Goal: Contribute content

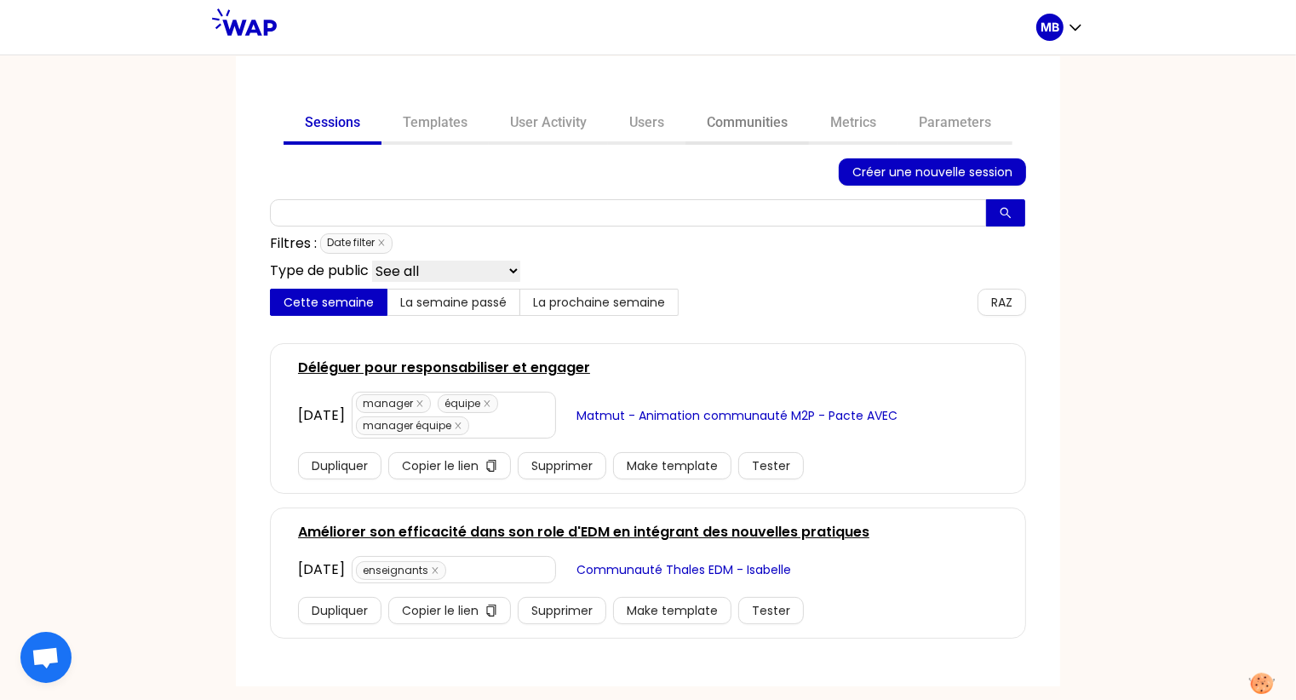
click at [787, 122] on link "Communities" at bounding box center [746, 124] width 123 height 41
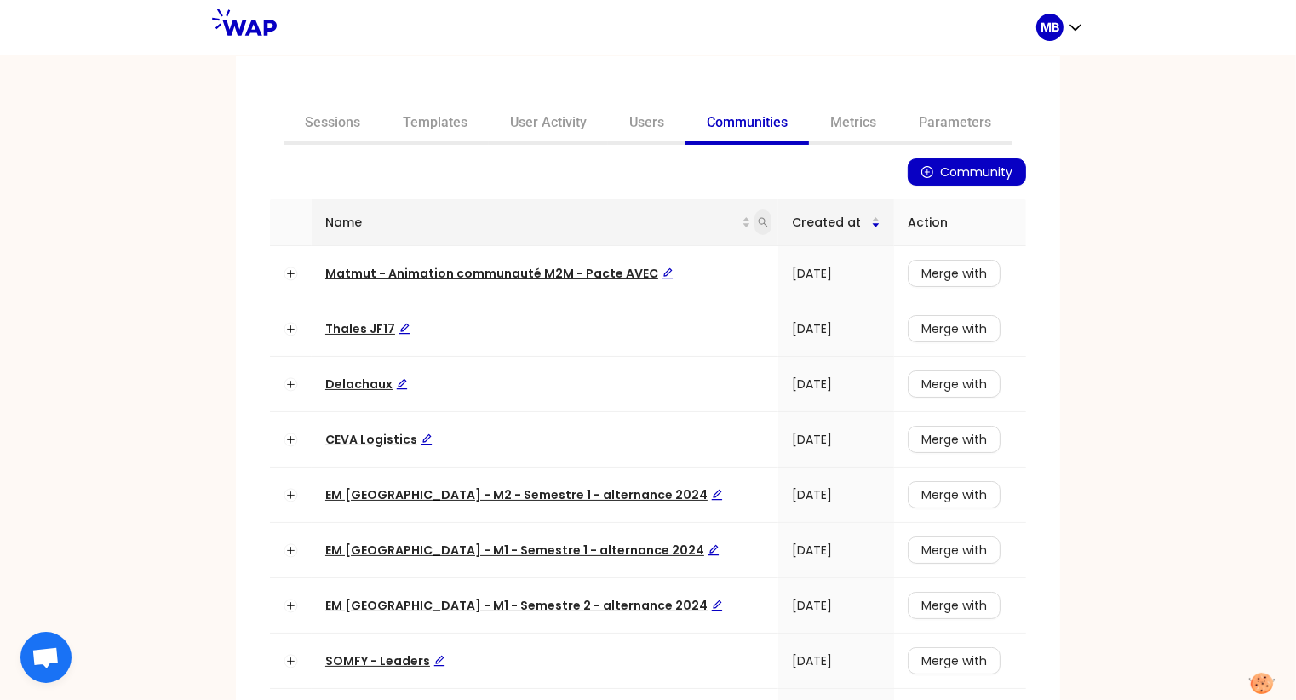
click at [754, 223] on span at bounding box center [762, 222] width 17 height 26
type input "a"
type input "matmut"
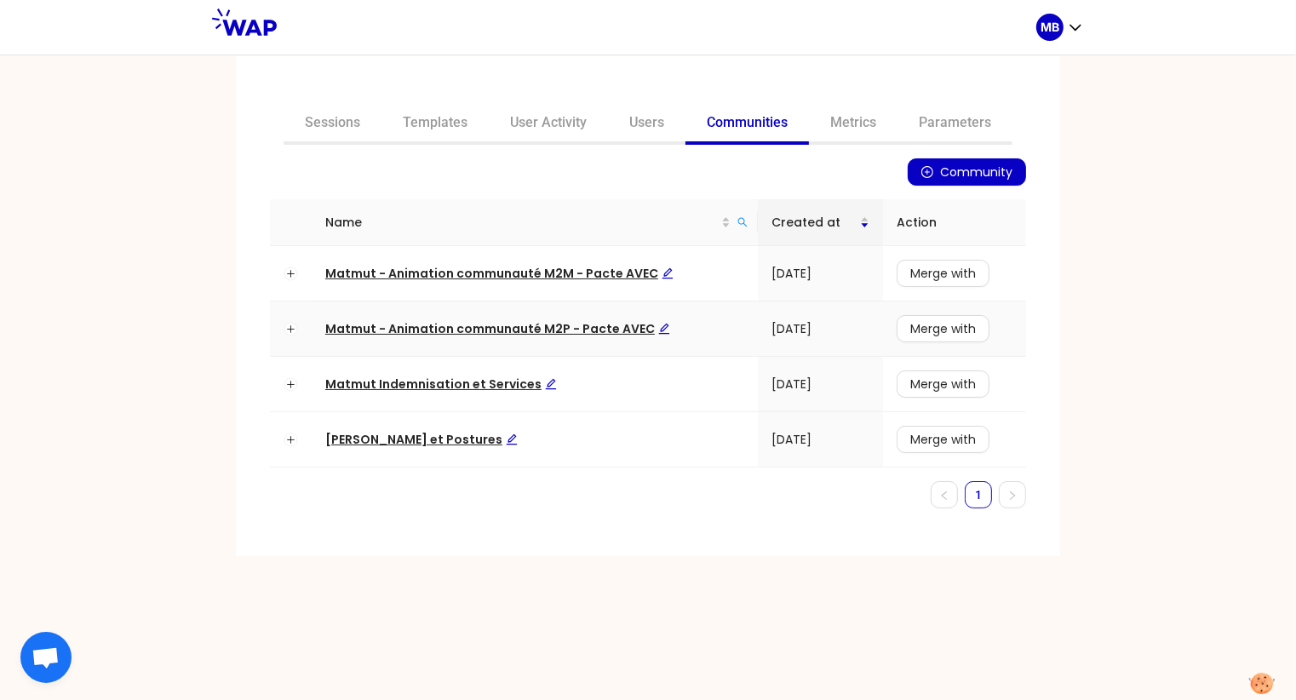
click at [576, 332] on span "Matmut - Animation communauté M2P - Pacte AVEC" at bounding box center [497, 328] width 345 height 17
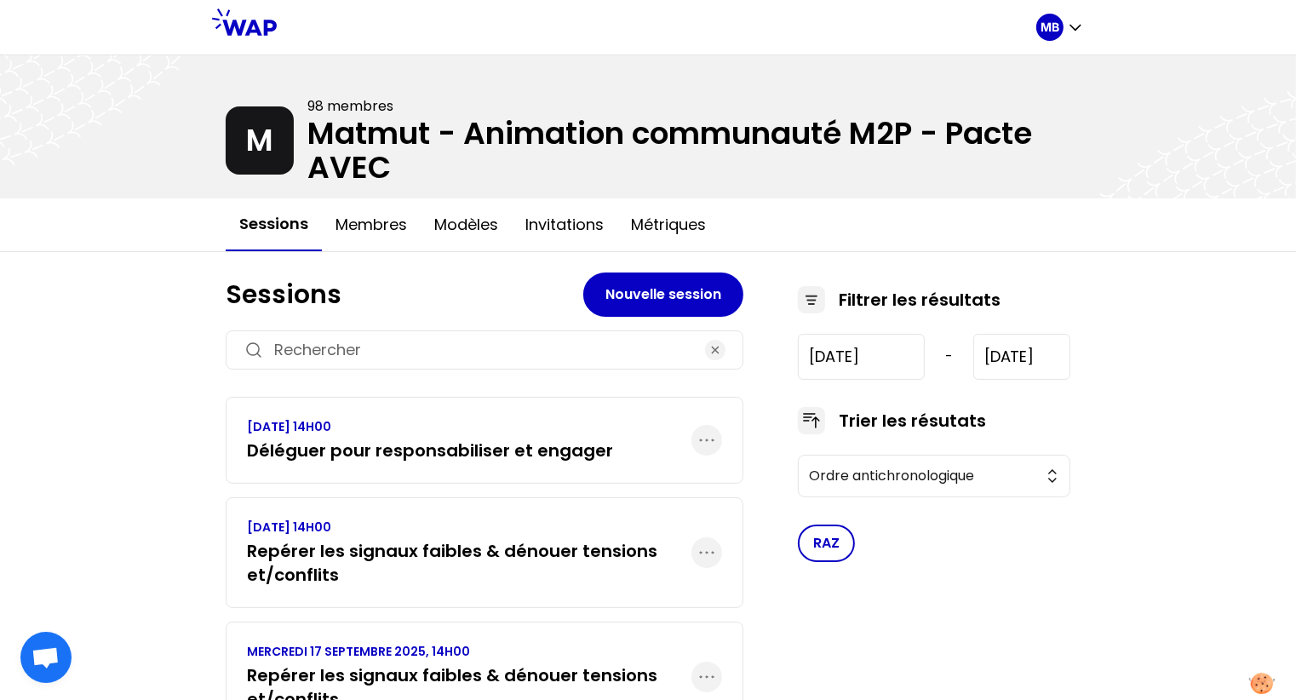
click at [558, 440] on h3 "Déléguer pour responsabiliser et engager" at bounding box center [430, 450] width 366 height 24
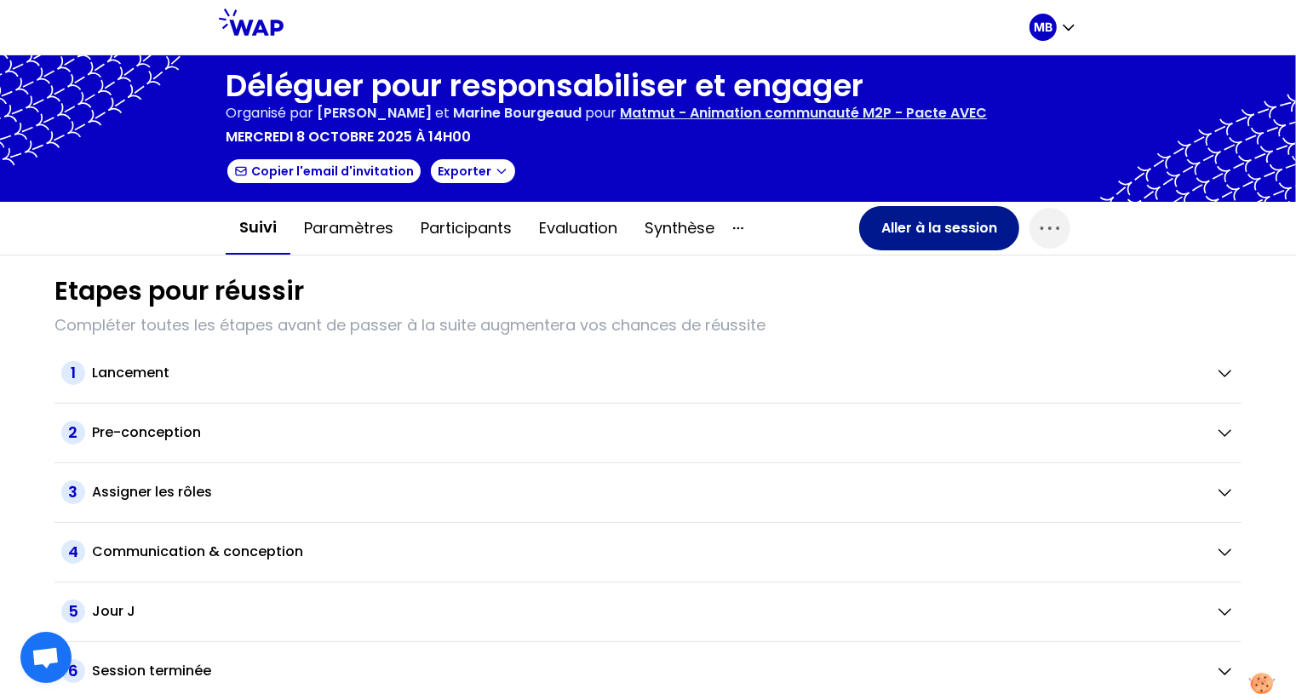
click at [889, 218] on button "Aller à la session" at bounding box center [939, 228] width 160 height 44
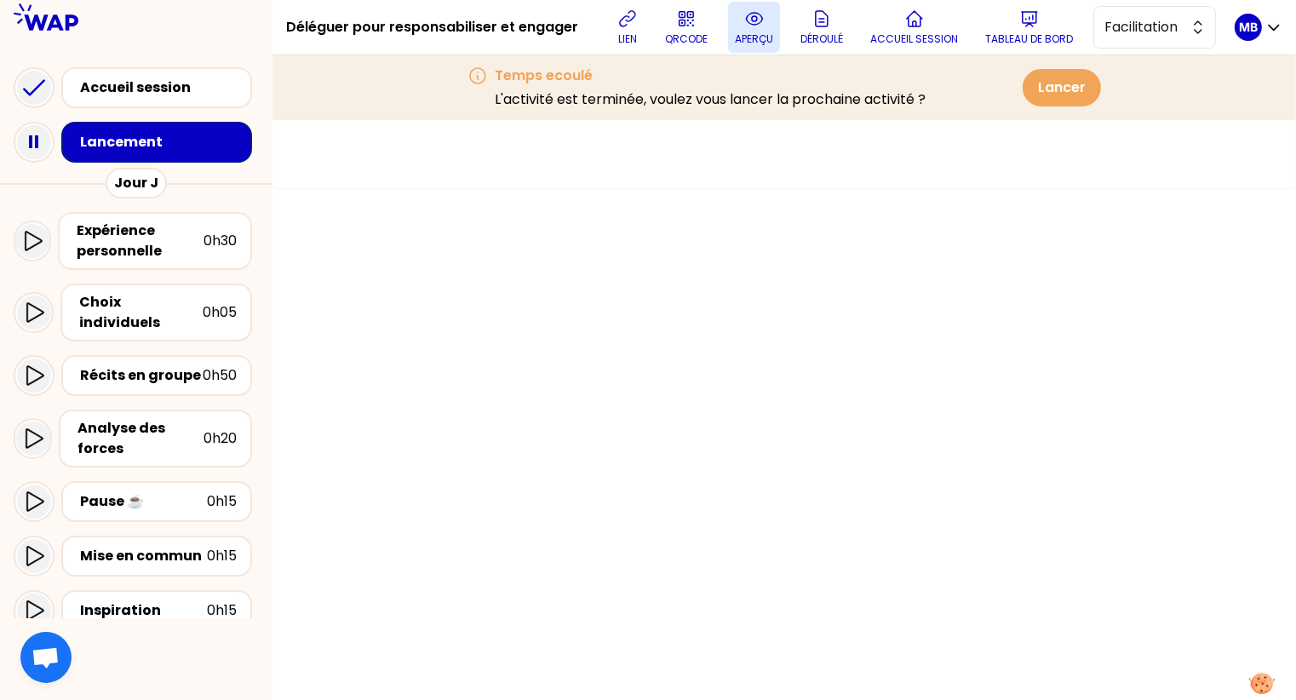
click at [740, 27] on button "aperçu" at bounding box center [754, 27] width 52 height 51
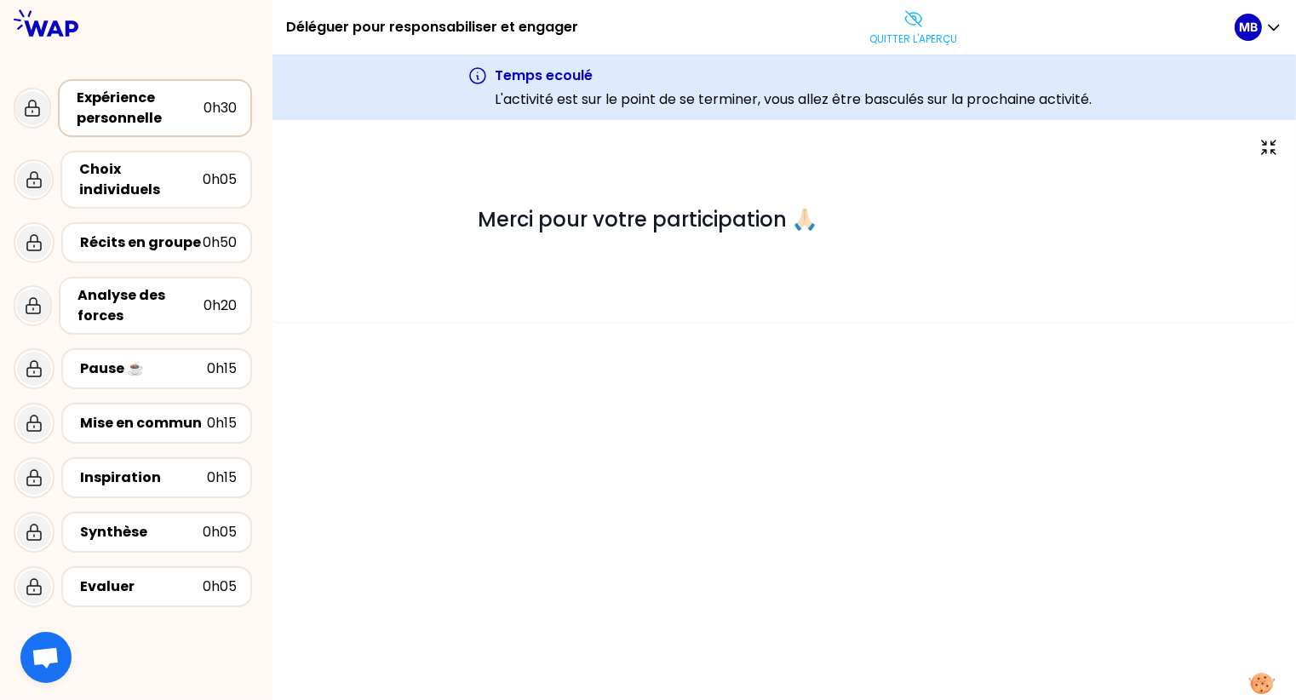
click at [232, 113] on div "0h30" at bounding box center [219, 108] width 33 height 20
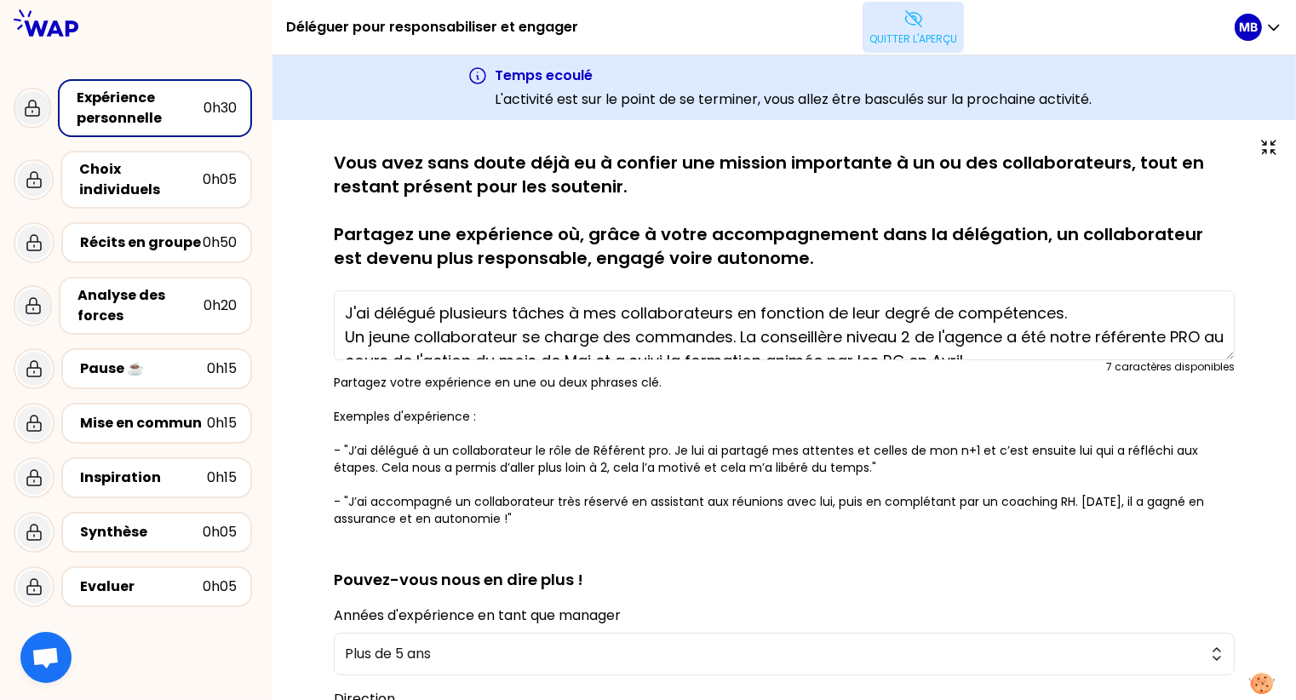
click at [912, 30] on button "Quitter l'aperçu" at bounding box center [912, 27] width 101 height 51
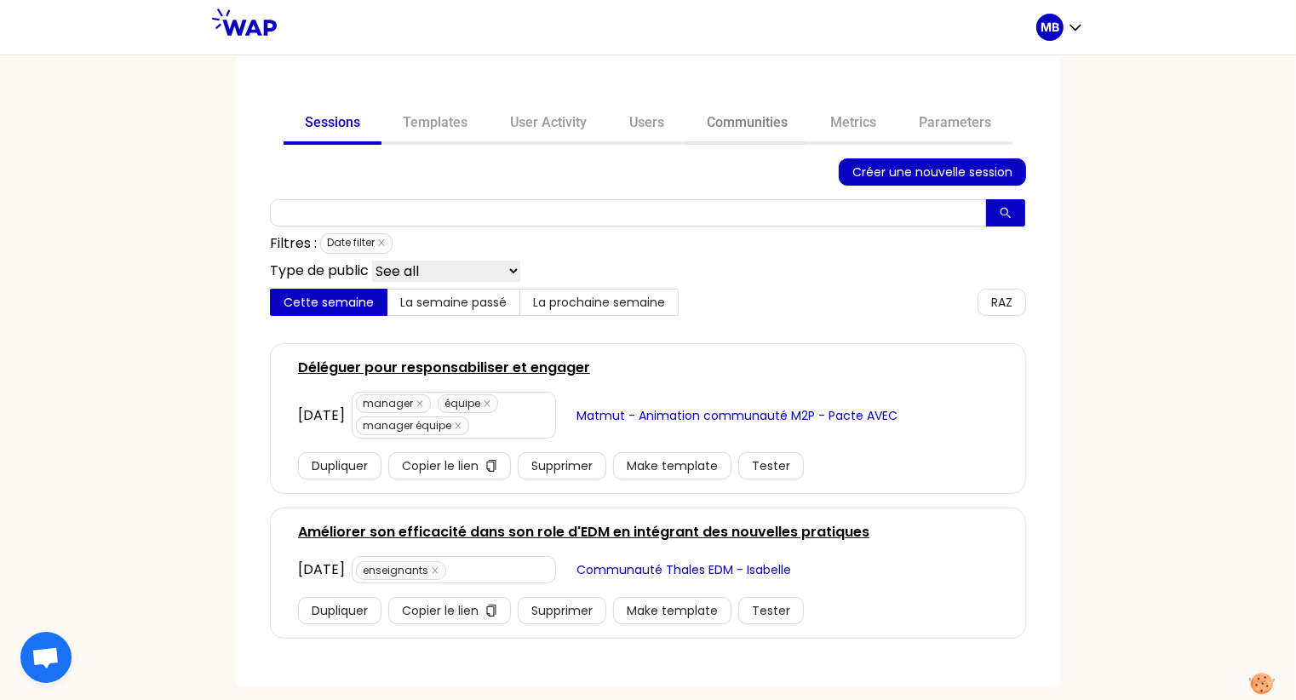
click at [758, 117] on link "Communities" at bounding box center [746, 124] width 123 height 41
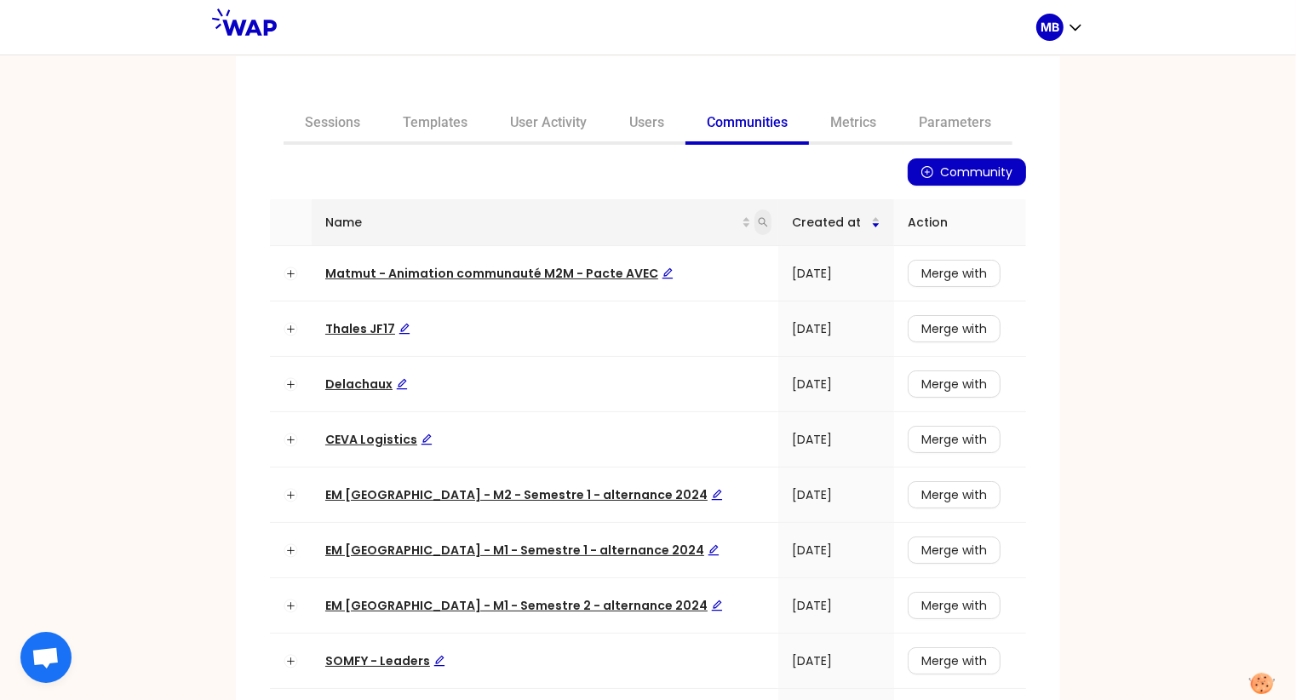
click at [758, 226] on icon "search" at bounding box center [763, 222] width 10 height 10
type input "matmut"
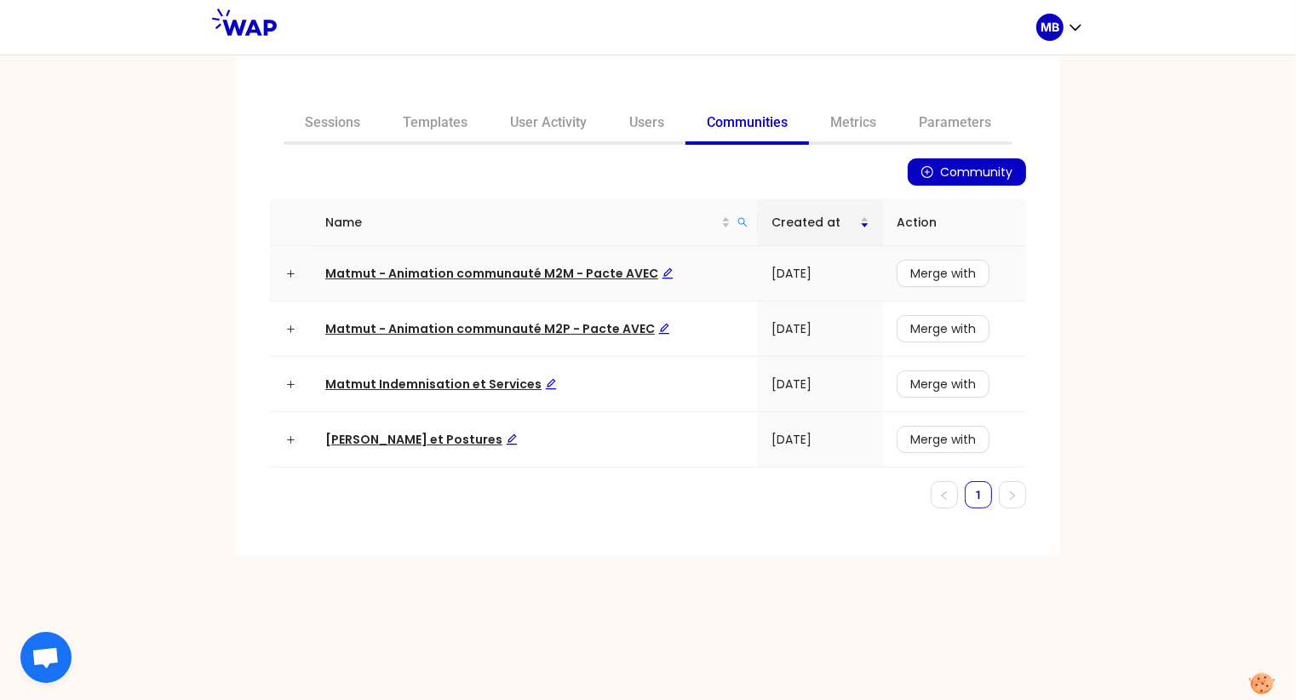
click at [571, 267] on span "Matmut - Animation communauté M2M - Pacte AVEC" at bounding box center [499, 273] width 348 height 17
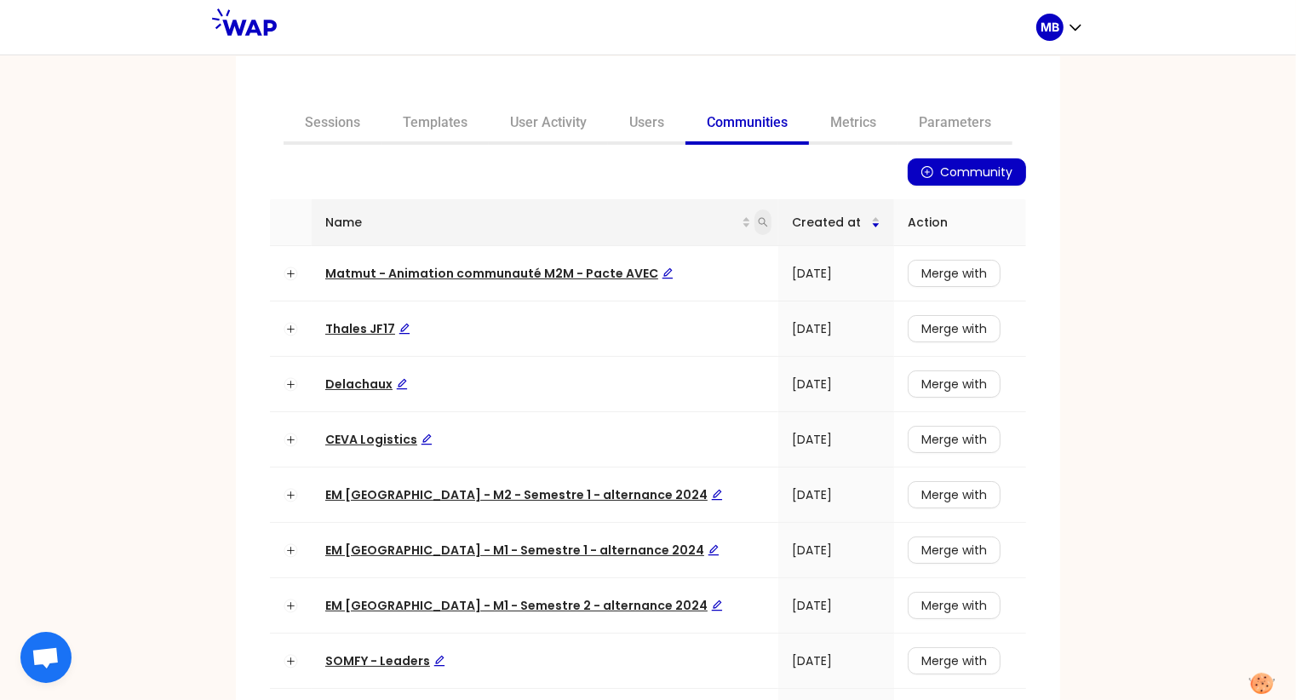
click at [759, 222] on icon "search" at bounding box center [763, 222] width 9 height 9
type input "matmut"
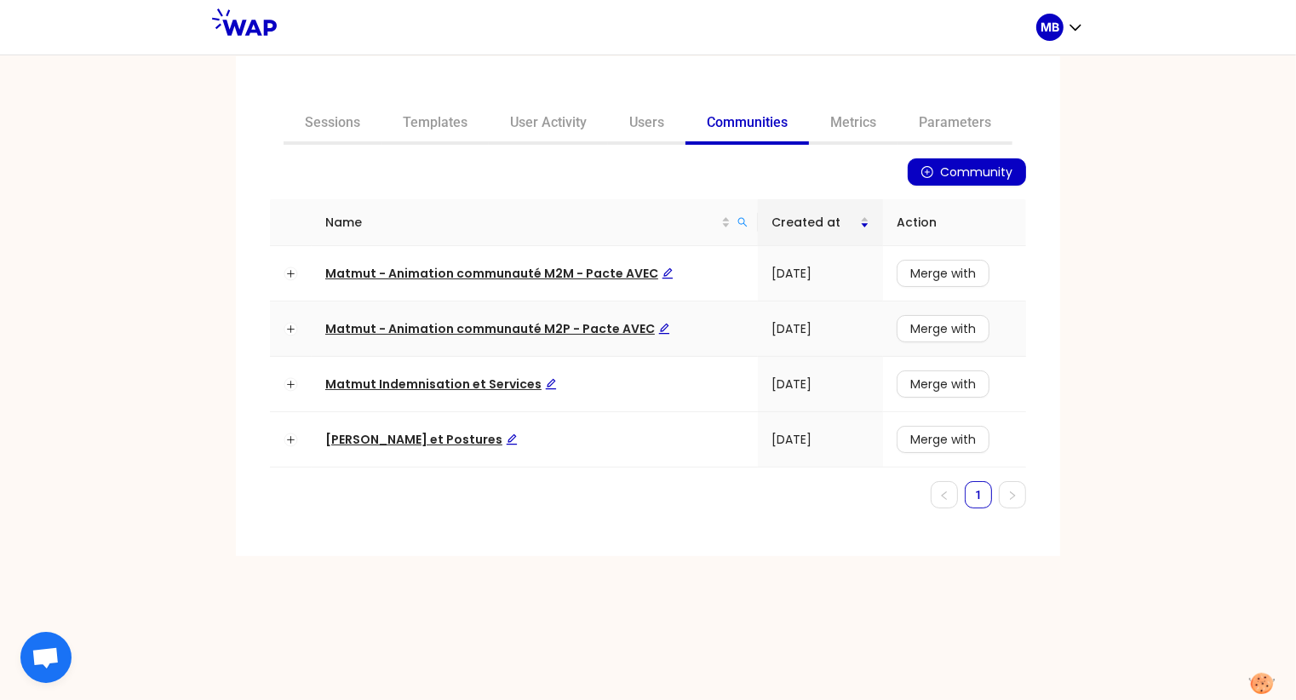
click at [587, 331] on span "Matmut - Animation communauté M2P - Pacte AVEC" at bounding box center [497, 328] width 345 height 17
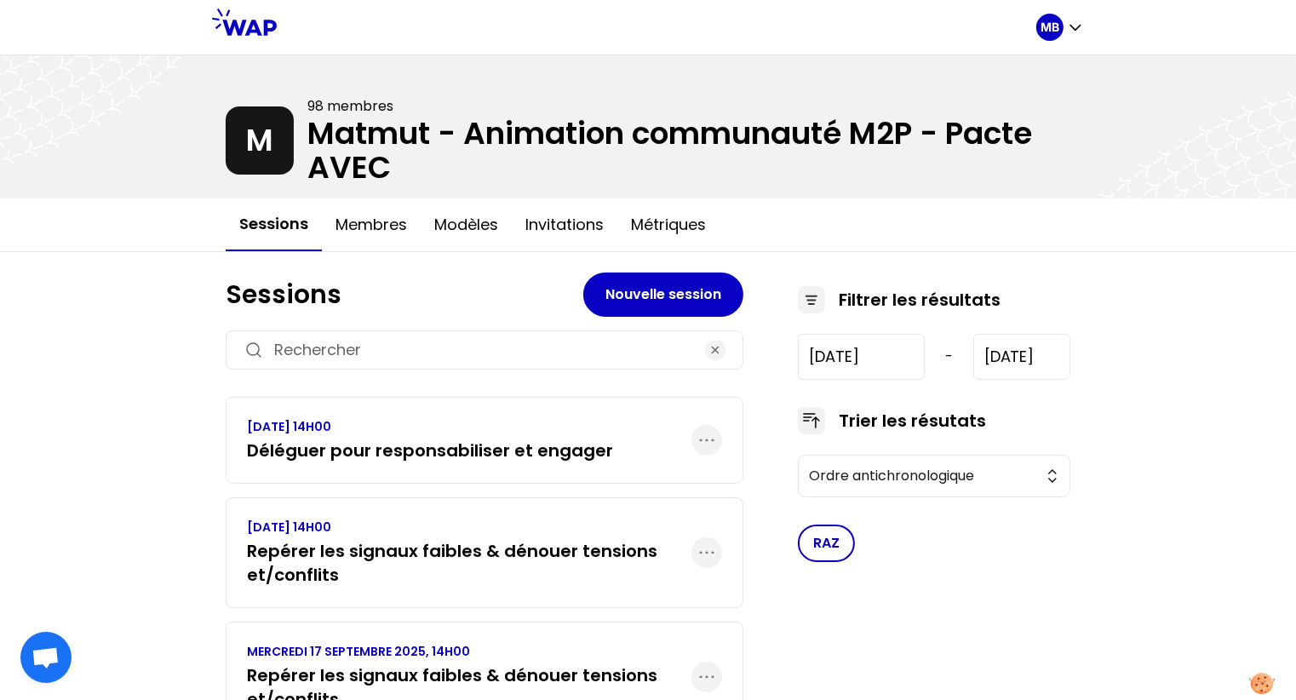
click at [413, 433] on link "[DATE] 14H00 Déléguer pour responsabiliser et engager" at bounding box center [430, 440] width 366 height 44
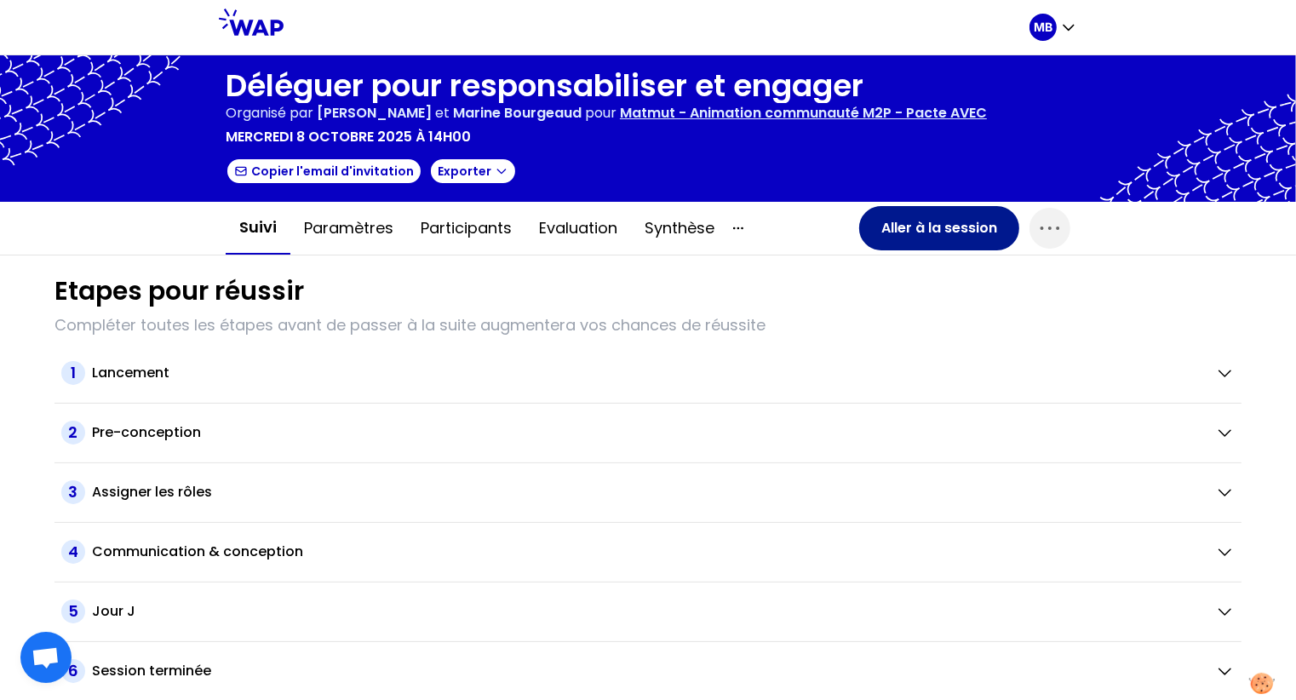
click at [973, 221] on button "Aller à la session" at bounding box center [939, 228] width 160 height 44
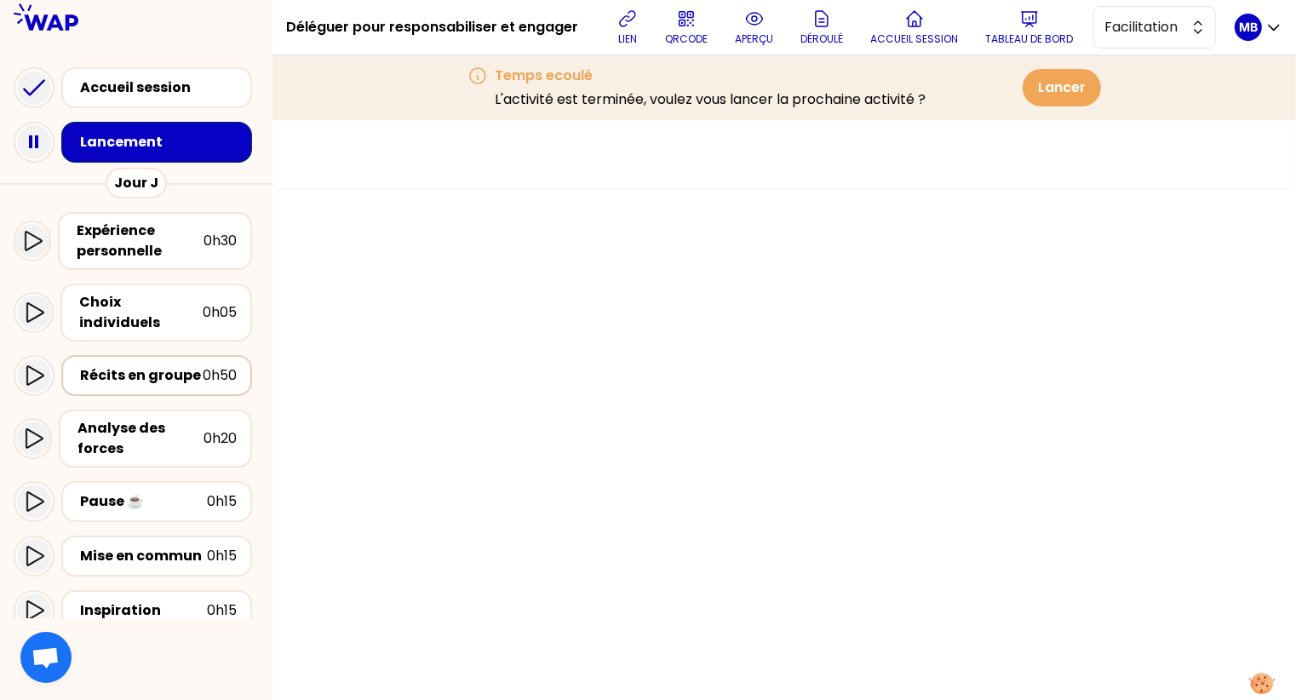
scroll to position [346, 0]
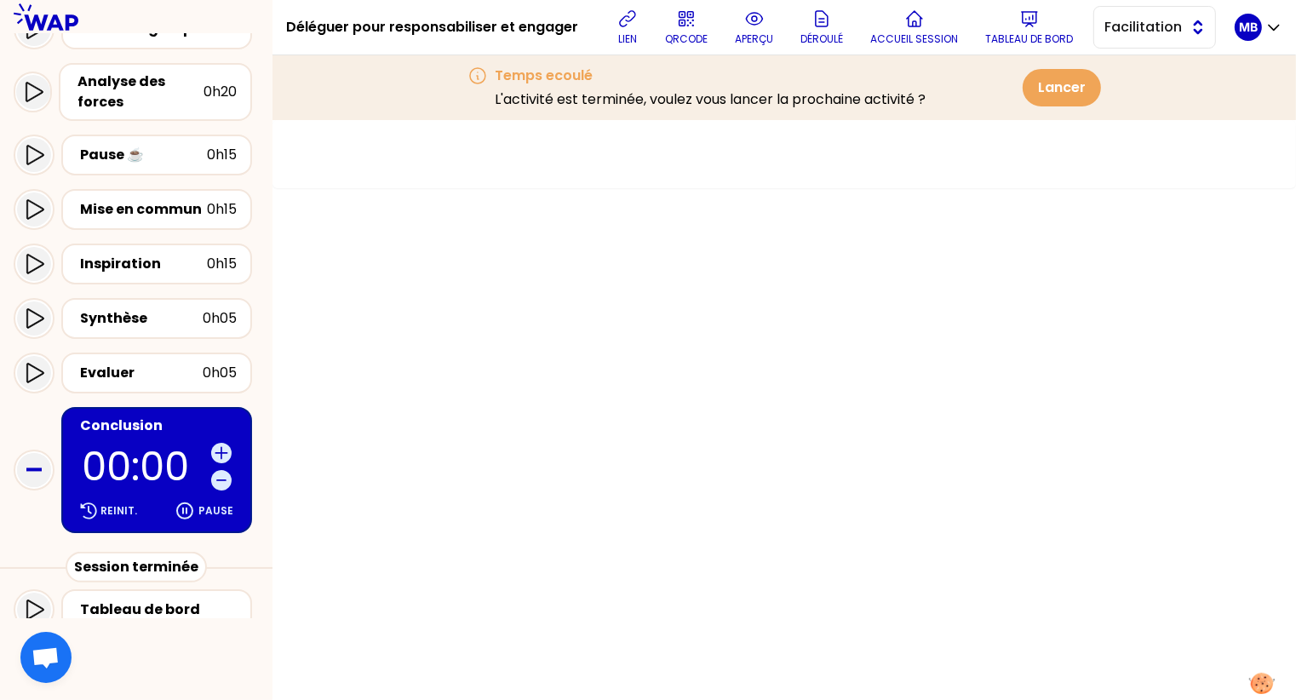
click at [1131, 17] on span "Facilitation" at bounding box center [1142, 27] width 77 height 20
click at [1118, 75] on li "Conception" at bounding box center [1154, 69] width 121 height 27
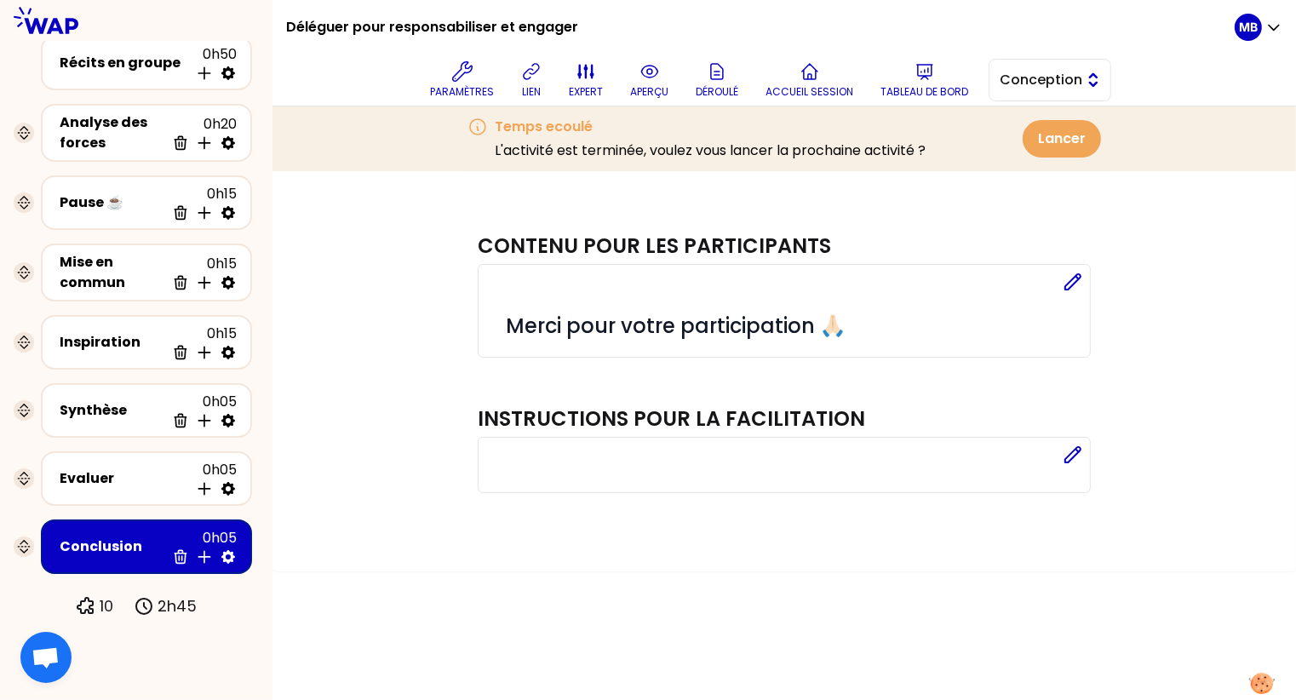
scroll to position [173, 0]
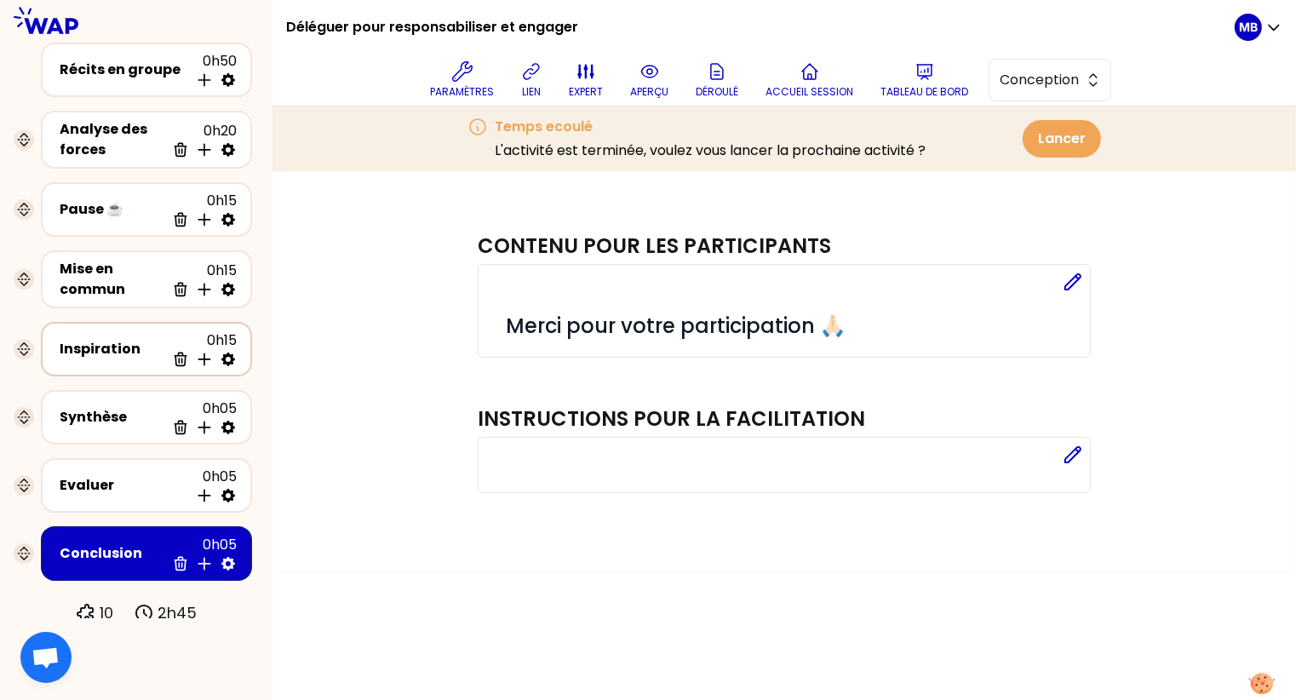
click at [233, 351] on icon at bounding box center [228, 359] width 17 height 17
select select "3"
select select "activity"
select select "share"
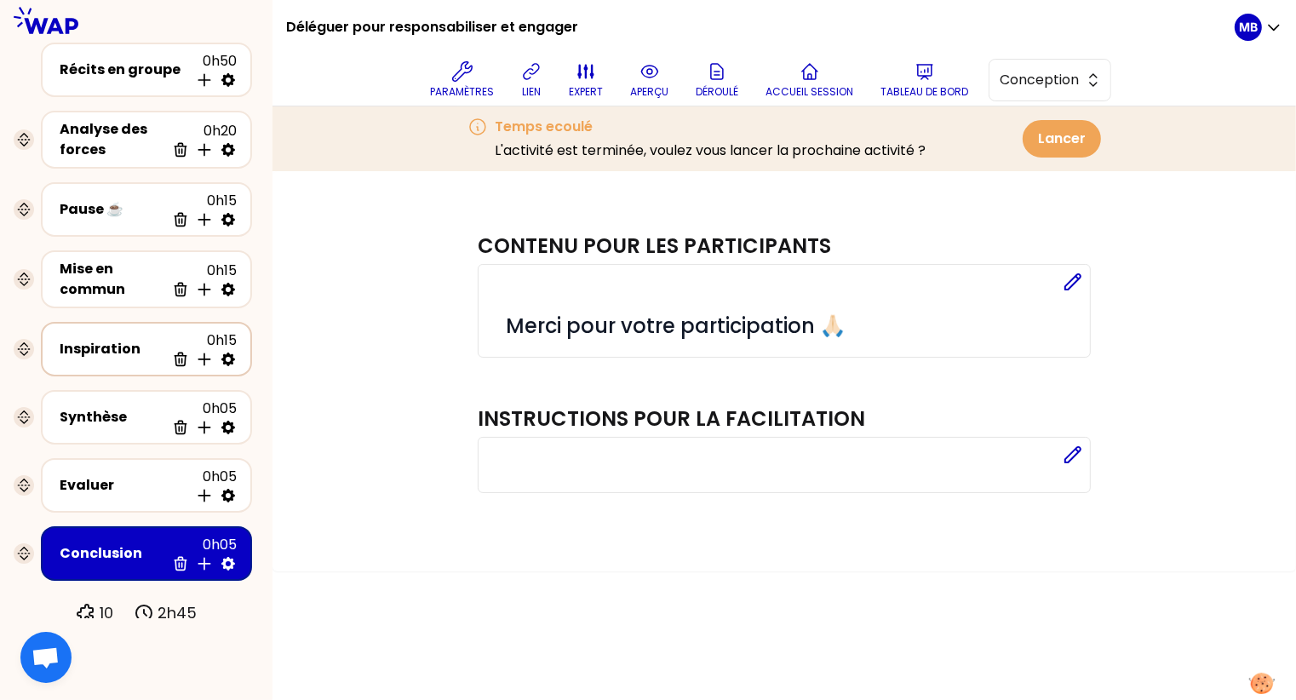
select select "false"
select select "Each"
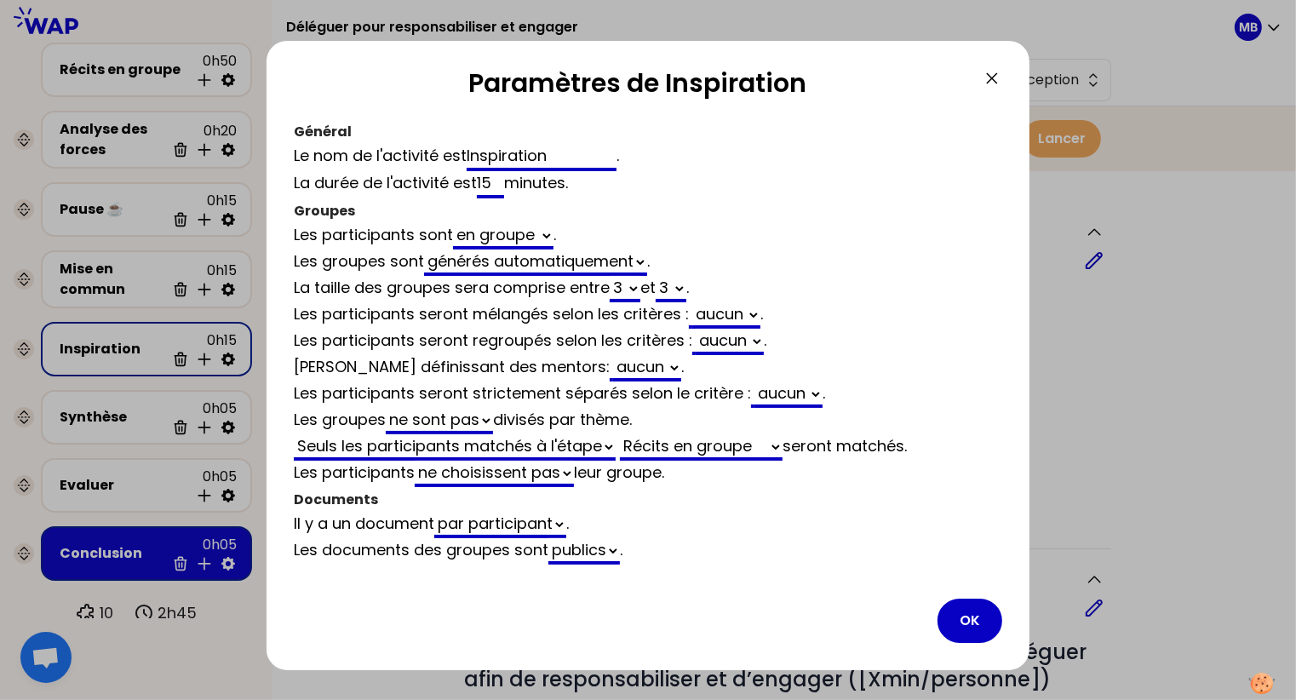
click at [978, 77] on h2 "Paramètres de Inspiration" at bounding box center [638, 86] width 688 height 37
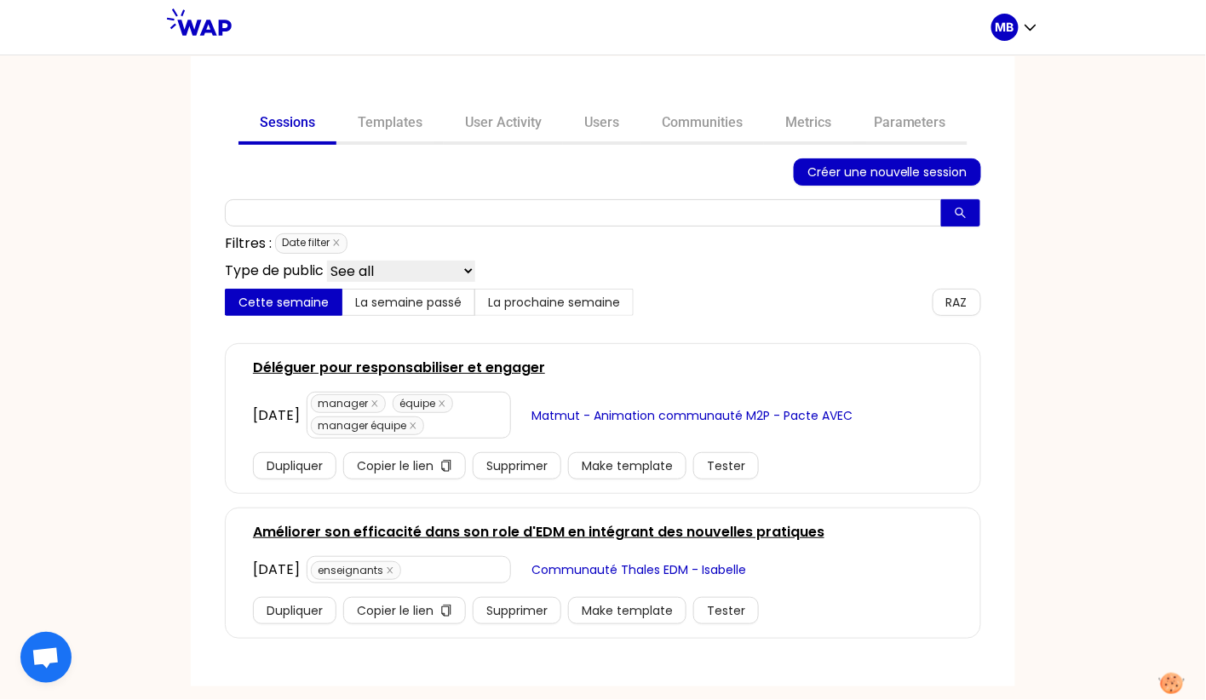
click at [461, 375] on link "Déléguer pour responsabiliser et engager" at bounding box center [399, 368] width 292 height 20
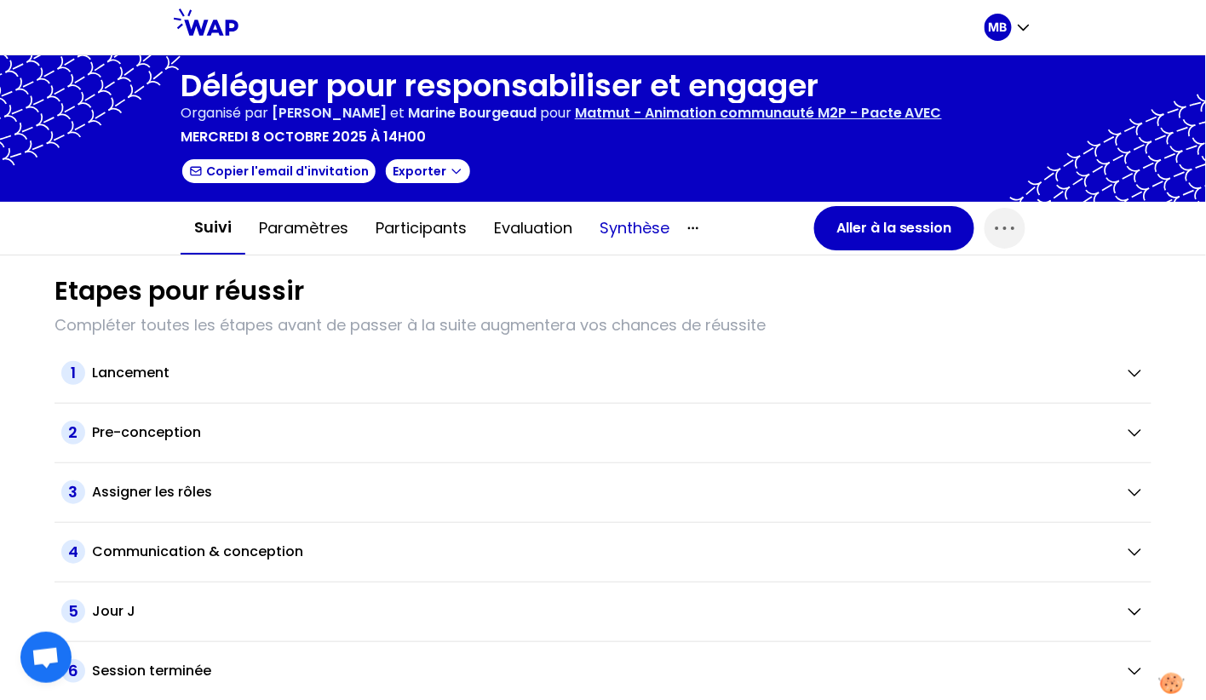
click at [641, 228] on button "Synthèse" at bounding box center [634, 228] width 97 height 51
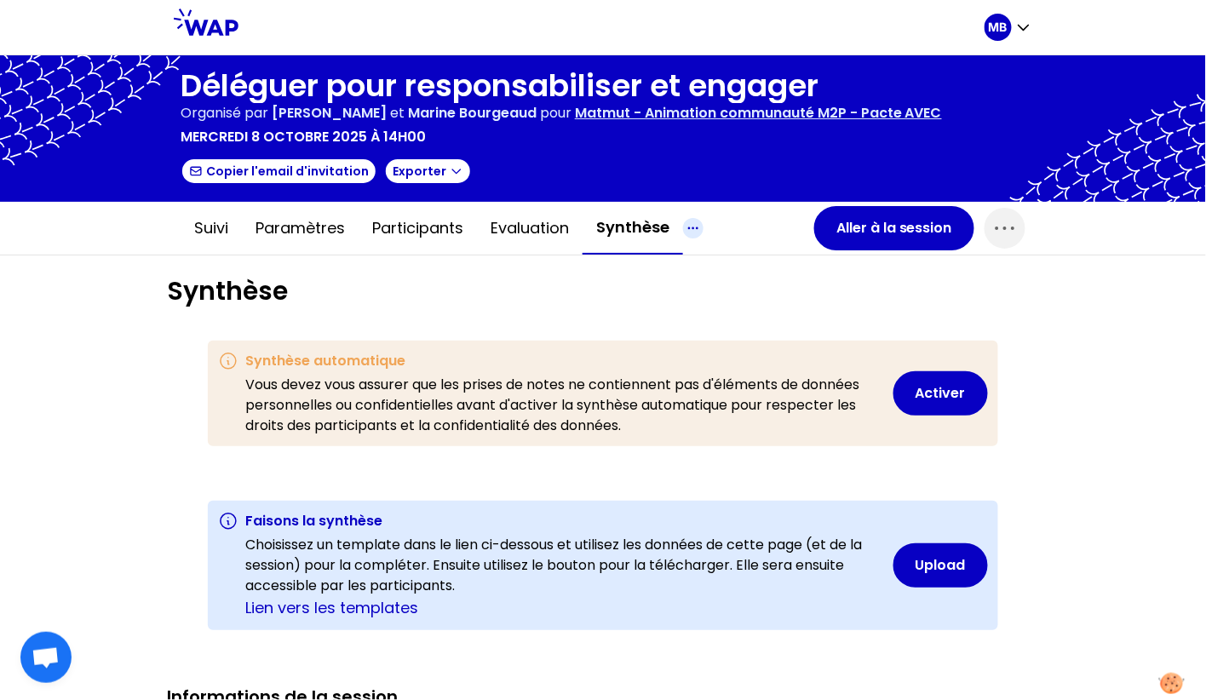
click at [689, 228] on icon "button" at bounding box center [693, 228] width 20 height 20
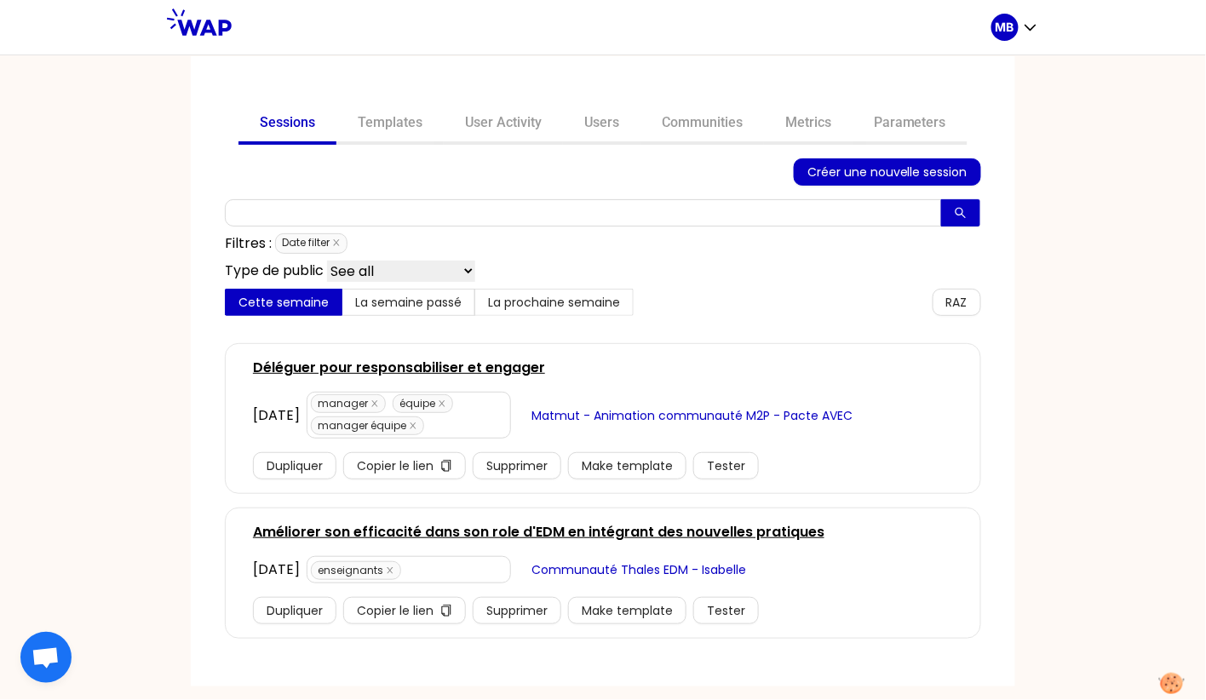
click at [308, 123] on link "Sessions" at bounding box center [287, 124] width 98 height 41
click at [698, 125] on link "Communities" at bounding box center [701, 124] width 123 height 41
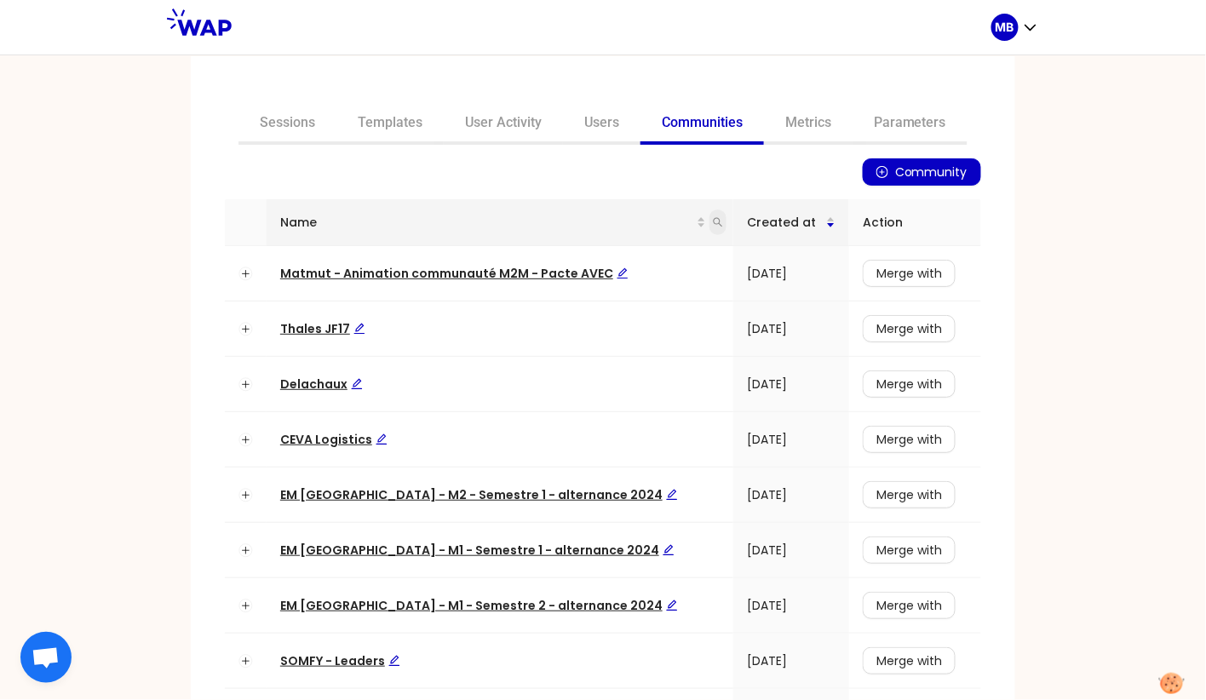
click at [713, 226] on icon "search" at bounding box center [717, 222] width 9 height 9
type input "e"
type input "thales"
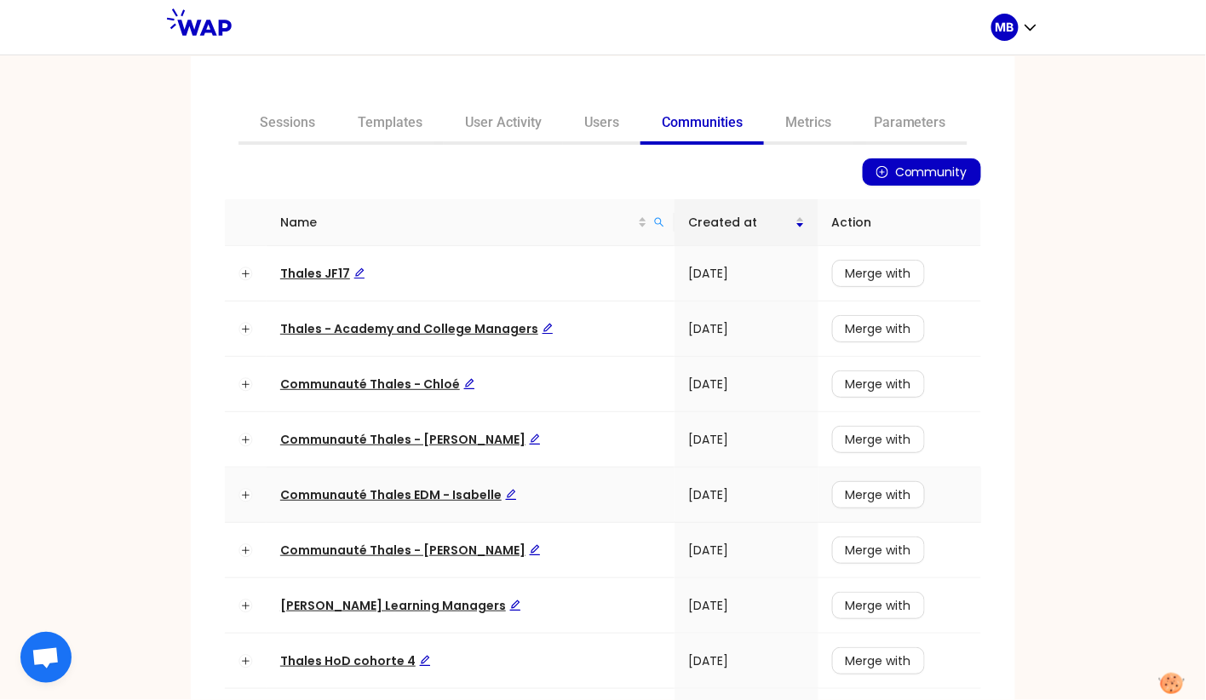
click at [395, 496] on span "Communauté Thales EDM - Isabelle" at bounding box center [398, 494] width 237 height 17
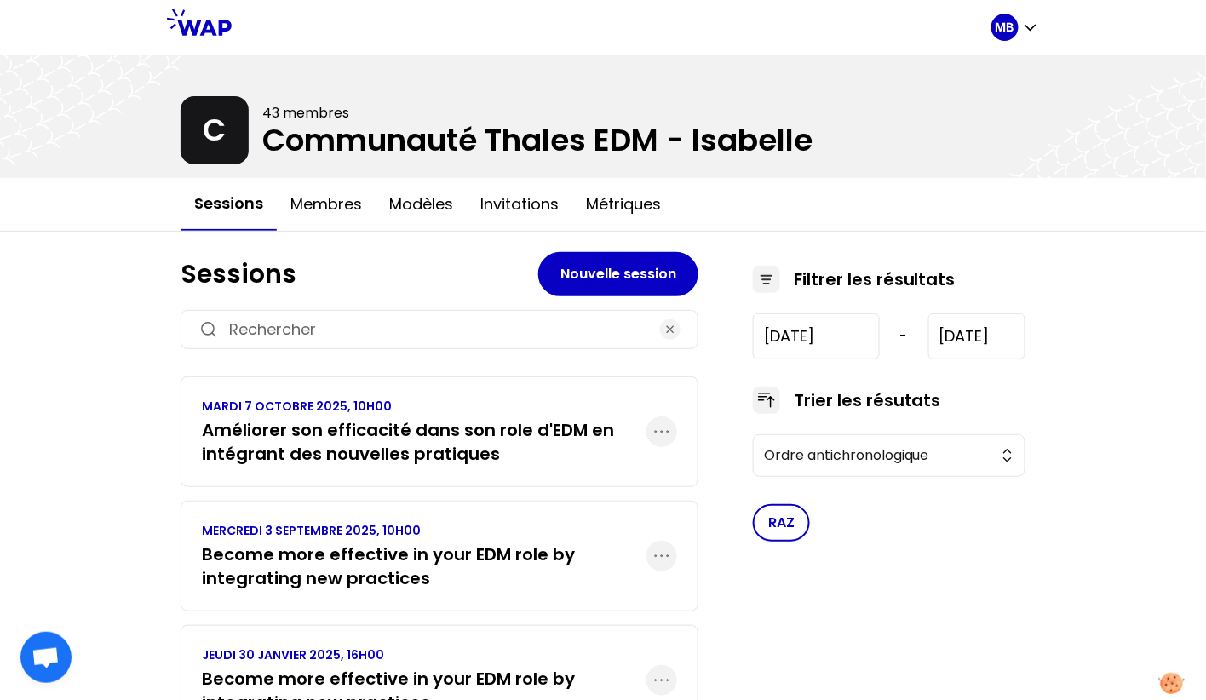
click at [471, 599] on div "MERCREDI 3 SEPTEMBRE 2025, 10H00 Become more effective in your EDM role by inte…" at bounding box center [439, 556] width 518 height 111
click at [478, 574] on h3 "Become more effective in your EDM role by integrating new practices" at bounding box center [424, 566] width 444 height 48
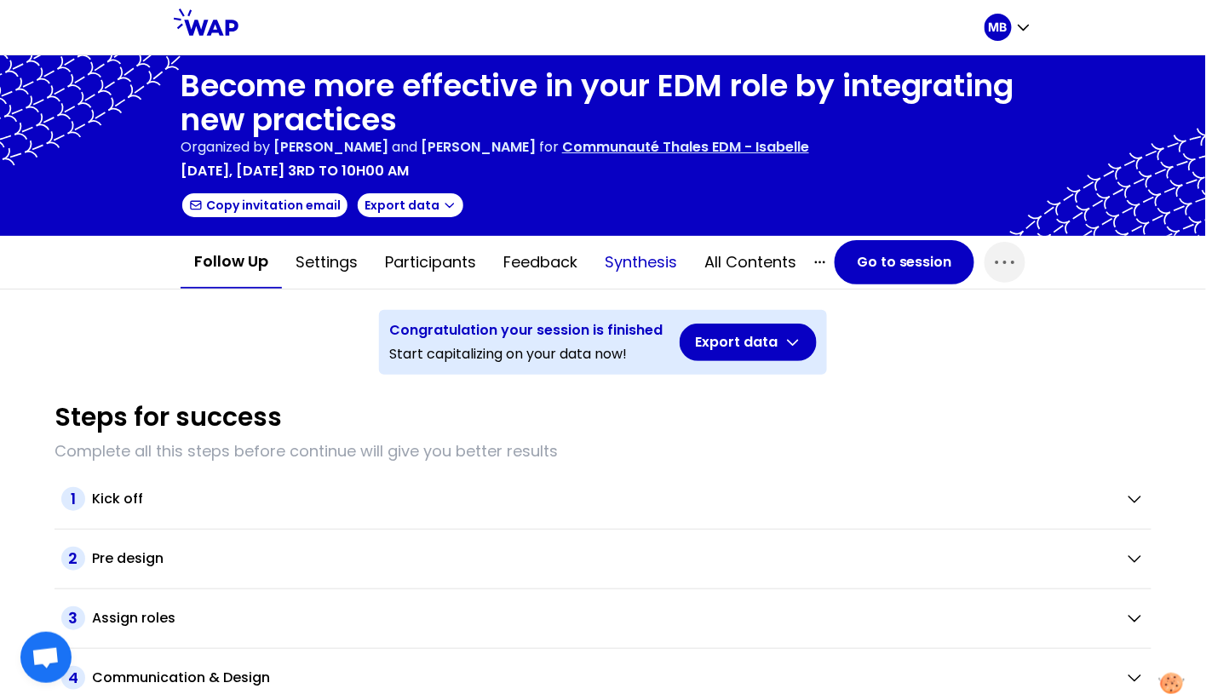
click at [633, 258] on button "Synthesis" at bounding box center [641, 262] width 100 height 51
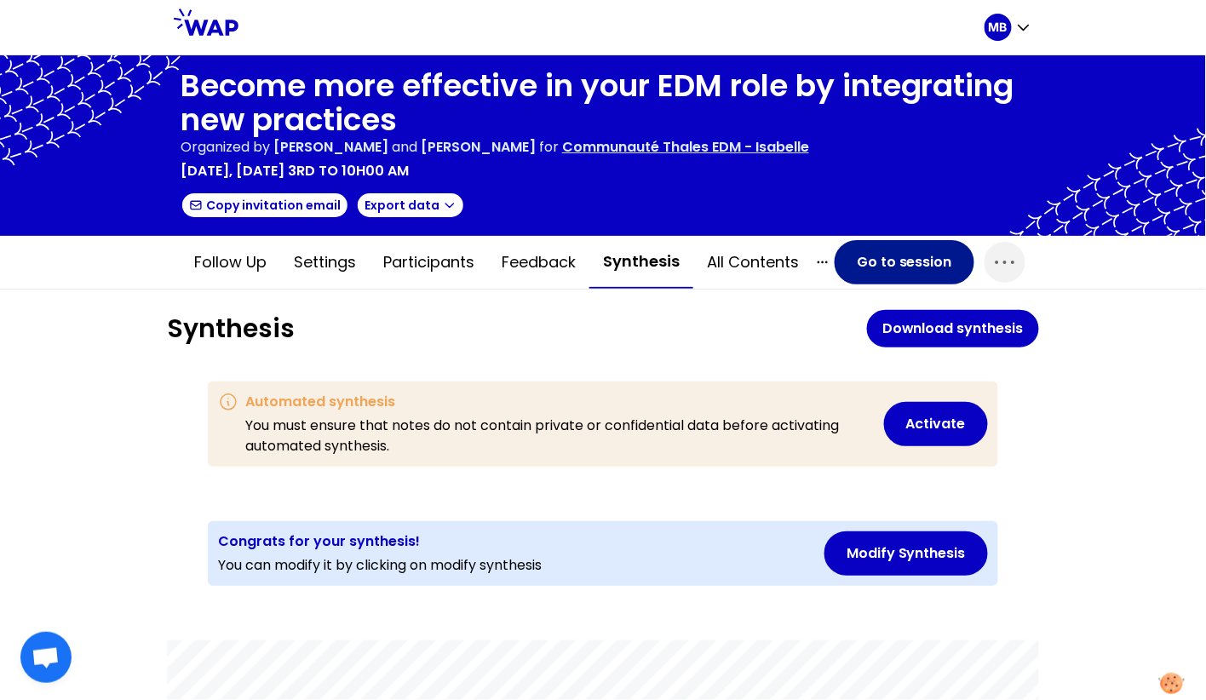
click at [873, 258] on button "Go to session" at bounding box center [904, 262] width 140 height 44
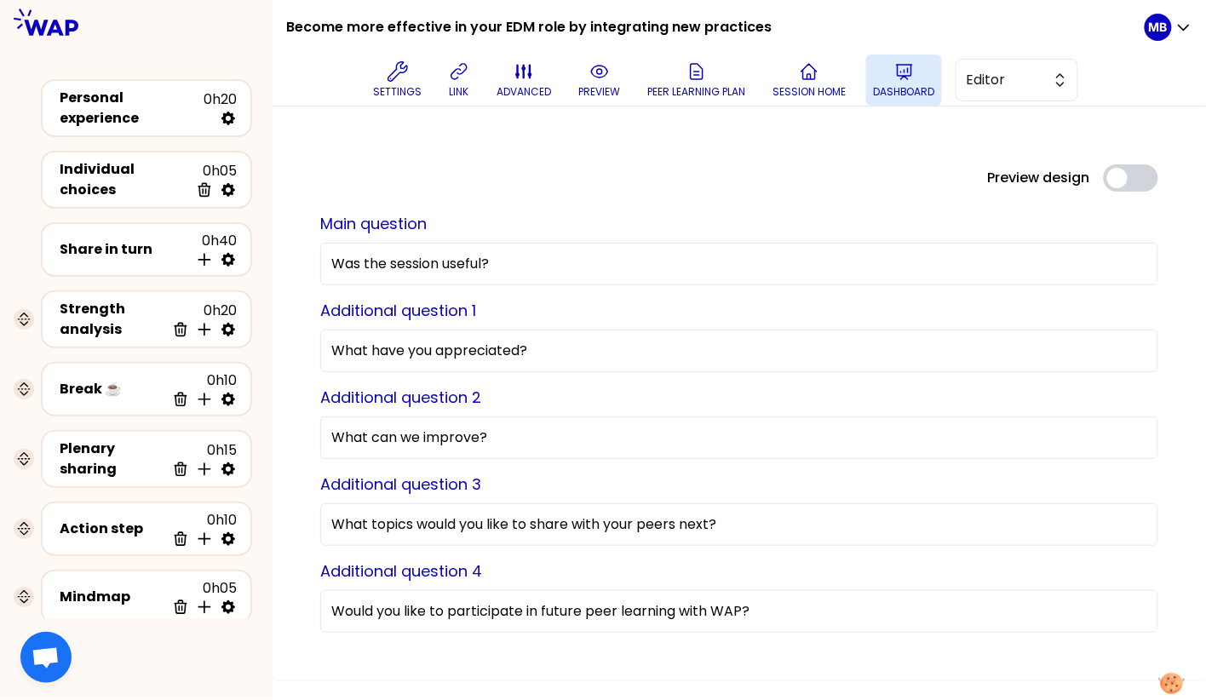
click at [886, 81] on button "Dashboard" at bounding box center [904, 79] width 76 height 51
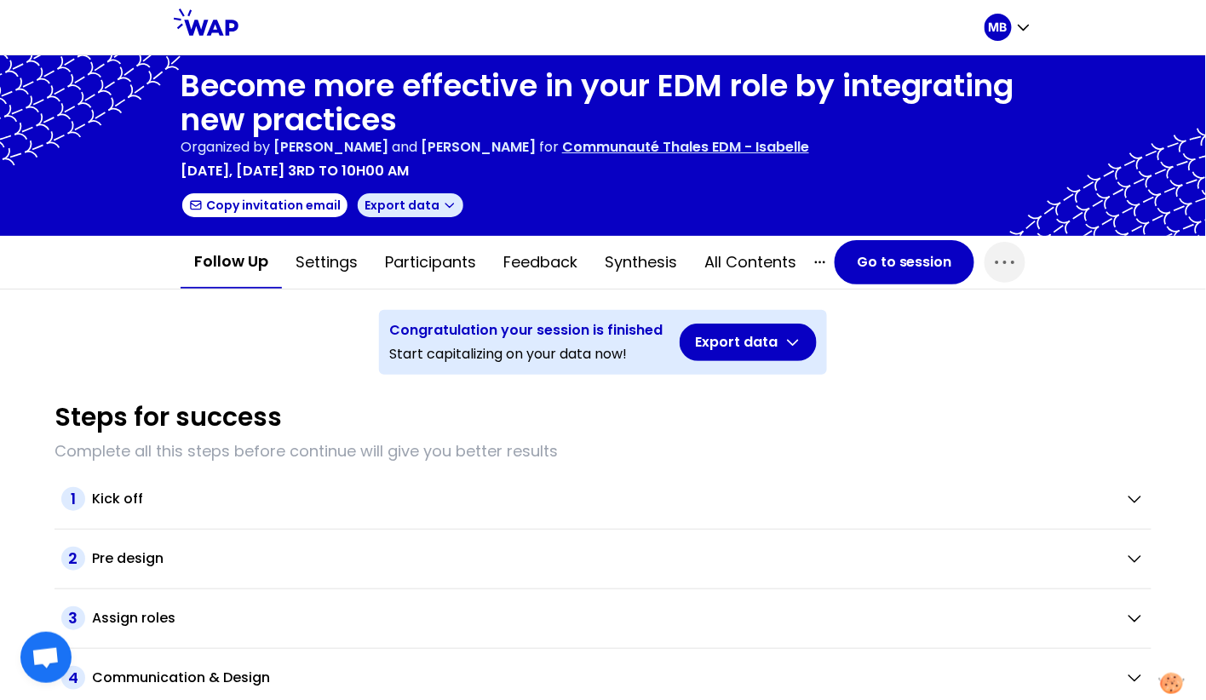
click at [443, 200] on icon "button" at bounding box center [450, 205] width 14 height 14
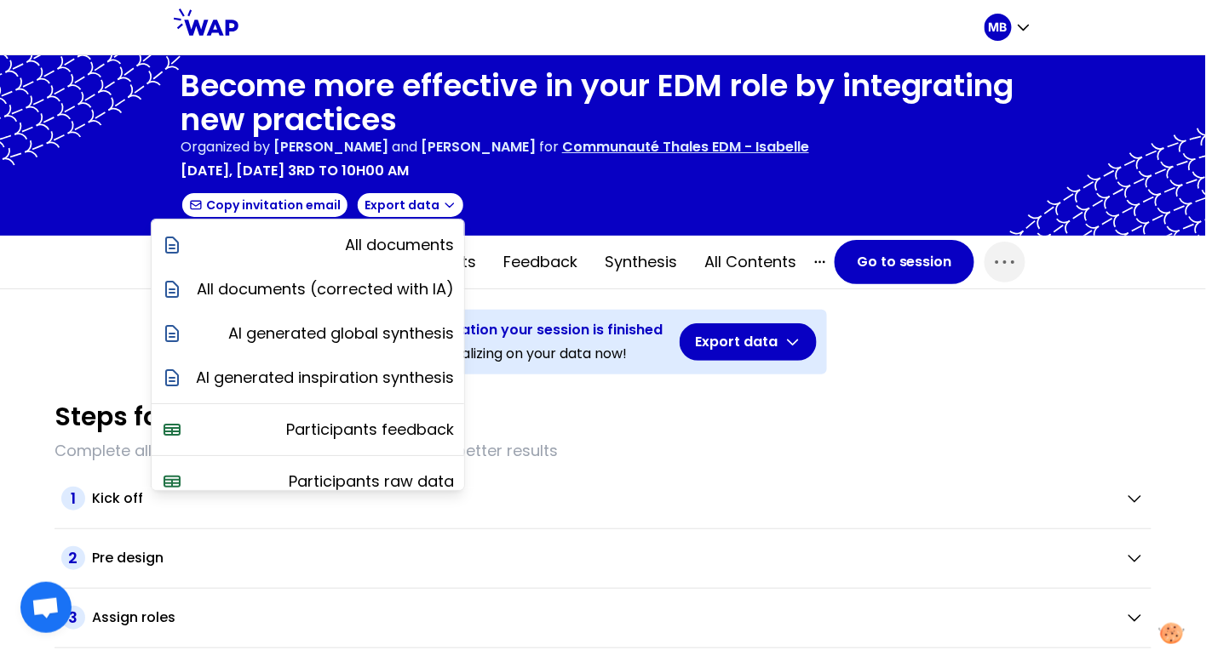
click at [98, 317] on div "Become more effective in your EDM role by integrating new practices Organized b…" at bounding box center [603, 352] width 1206 height 595
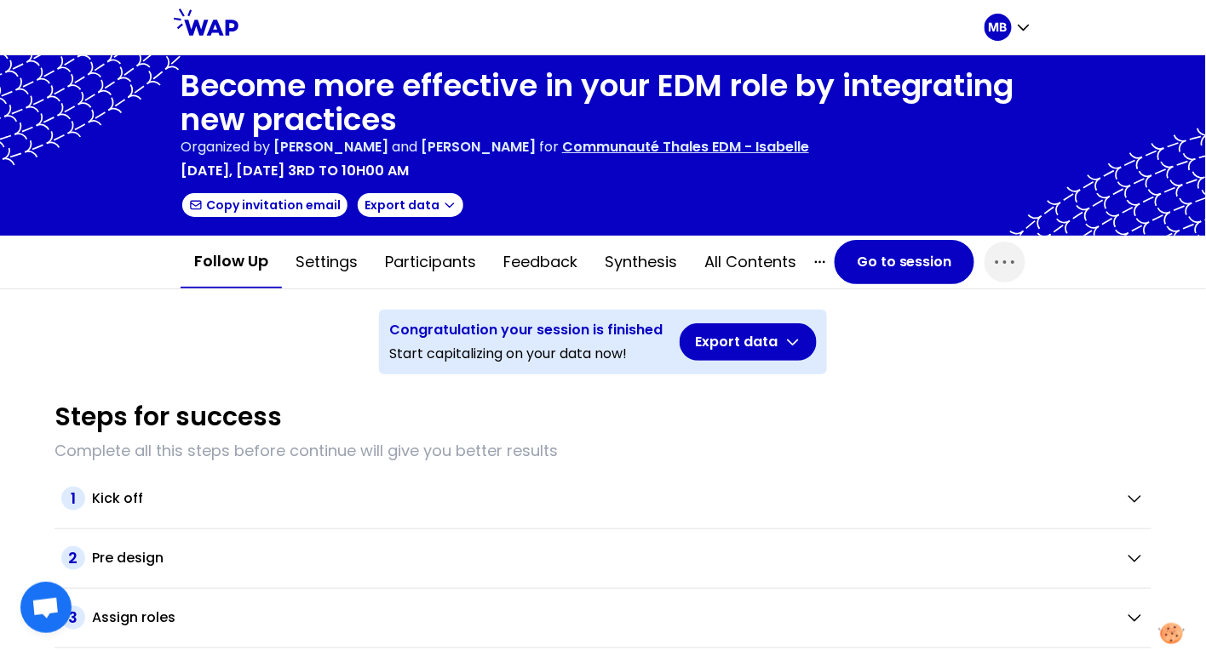
click at [420, 219] on div "Become more effective in your EDM role by integrating new practices Organized b…" at bounding box center [602, 145] width 845 height 153
click at [443, 208] on icon "button" at bounding box center [450, 205] width 14 height 14
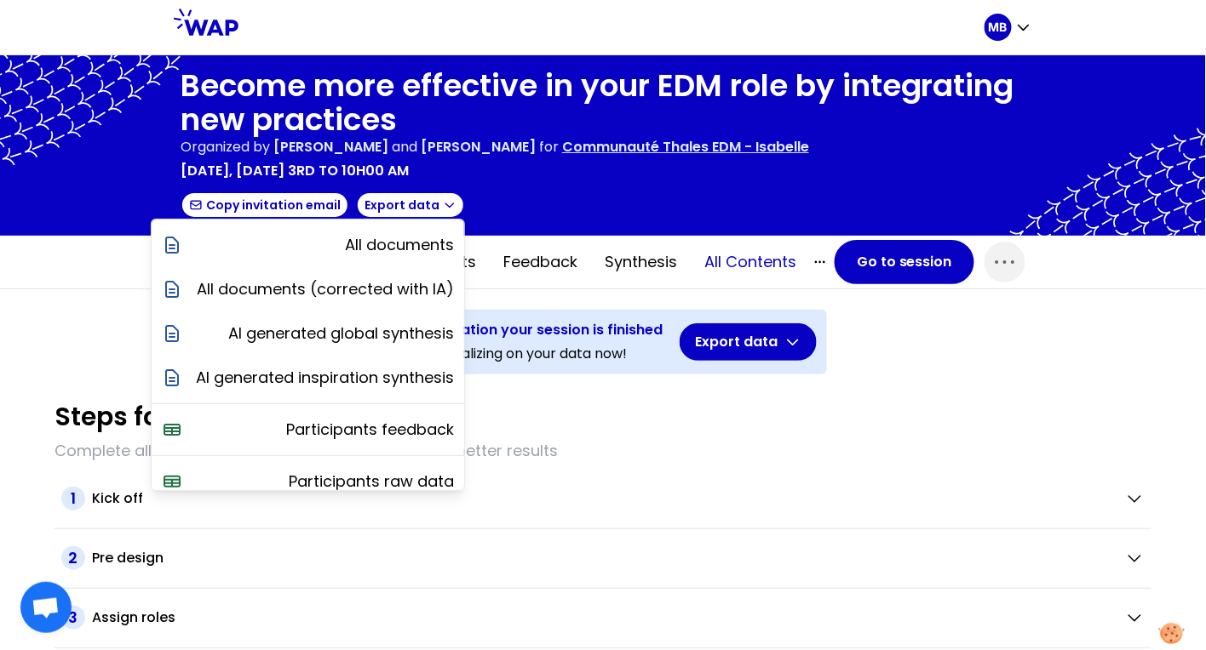
click at [730, 286] on button "All contents" at bounding box center [749, 262] width 119 height 51
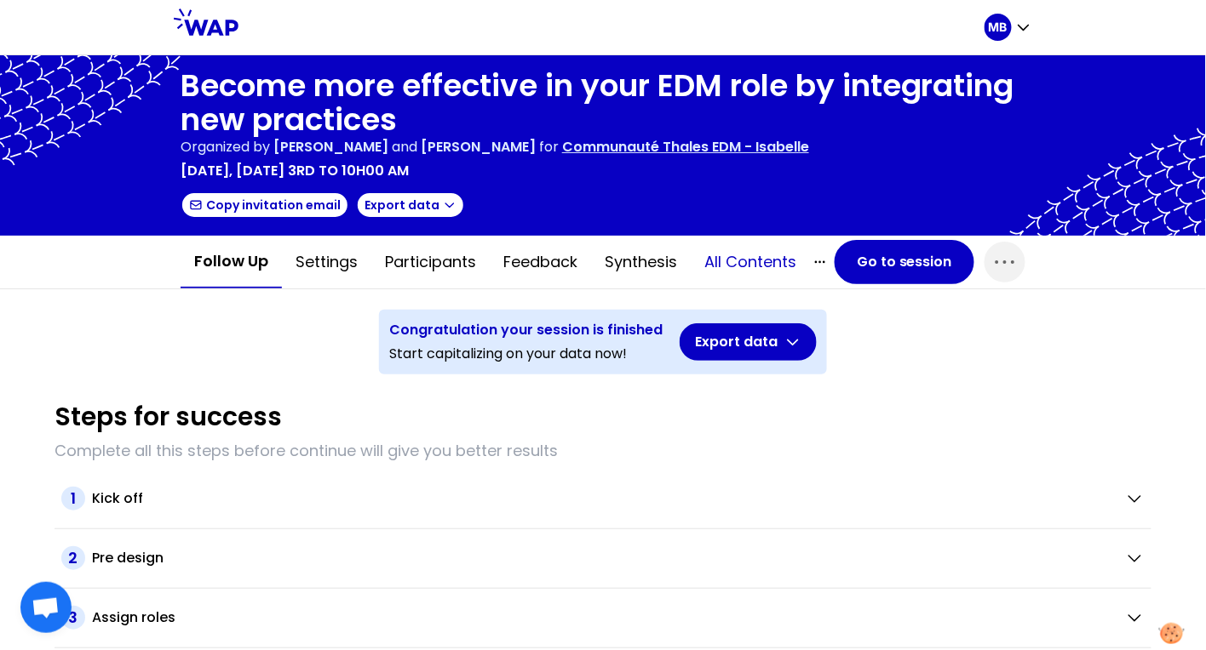
click at [730, 257] on button "All contents" at bounding box center [749, 262] width 119 height 51
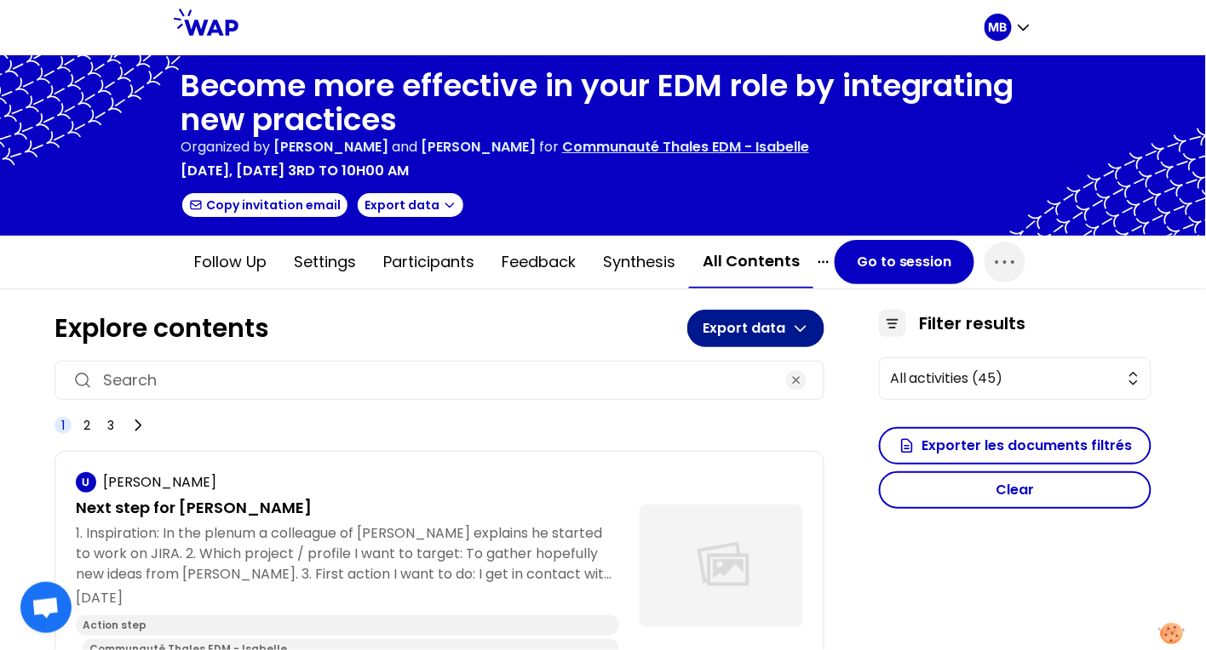
click at [803, 323] on icon "button" at bounding box center [800, 328] width 17 height 17
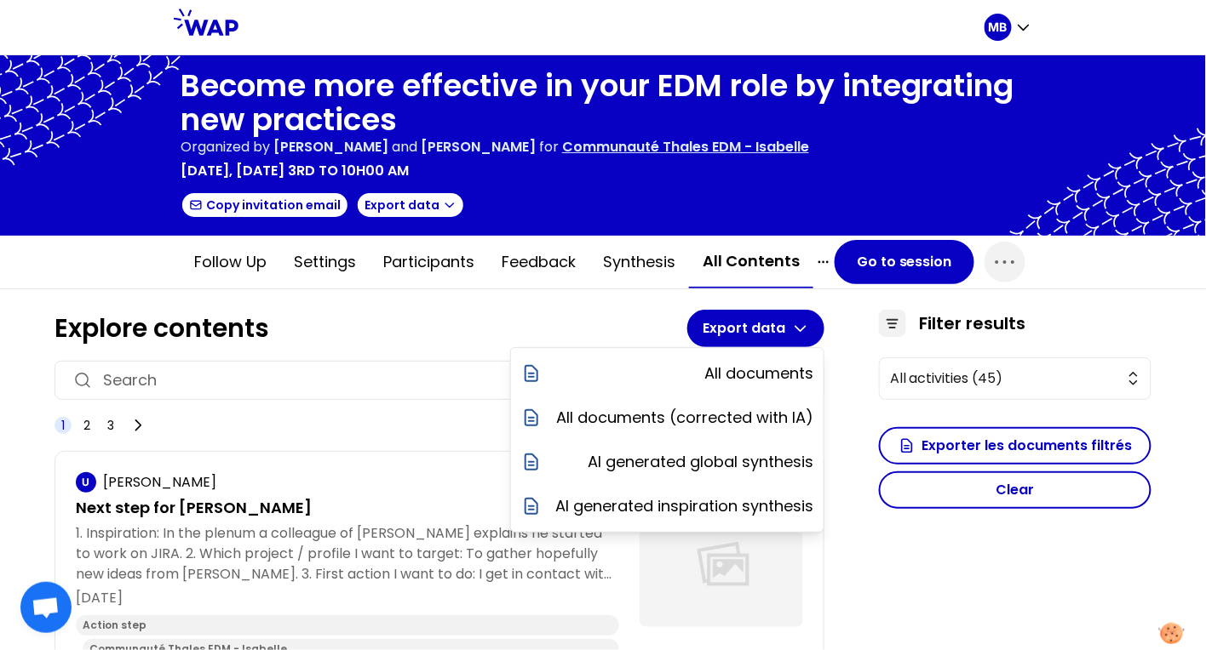
click at [616, 337] on h1 "Explore contents" at bounding box center [370, 328] width 633 height 31
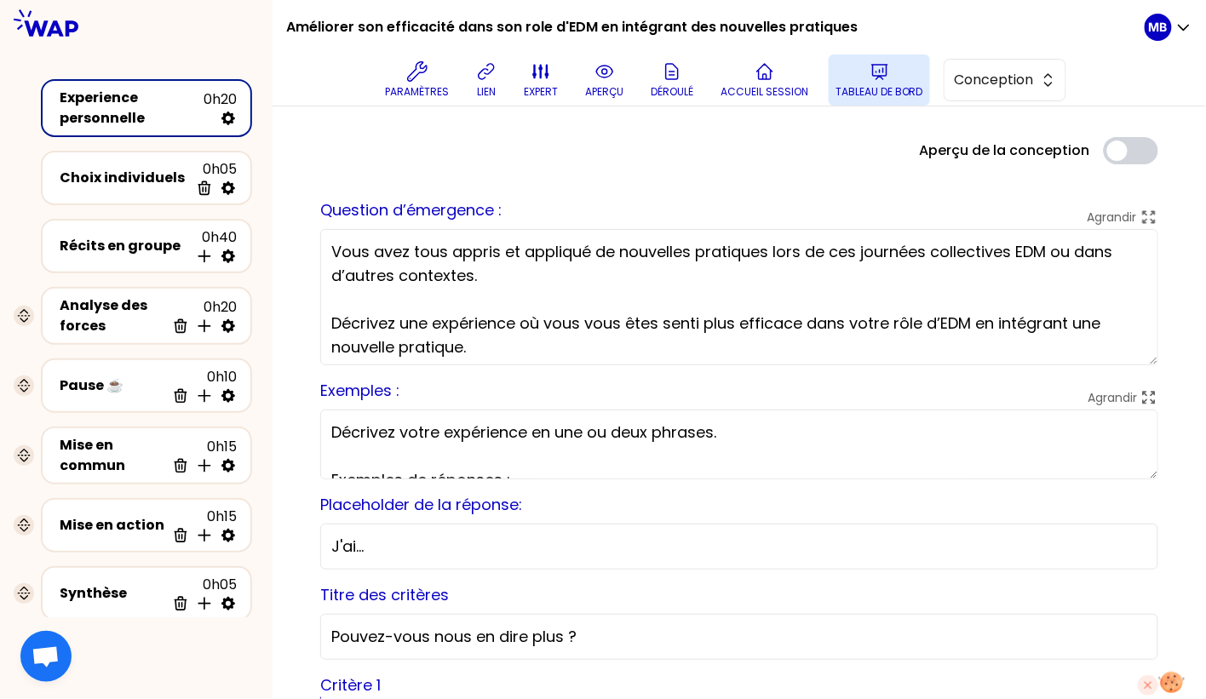
click at [871, 83] on button "Tableau de bord" at bounding box center [878, 79] width 101 height 51
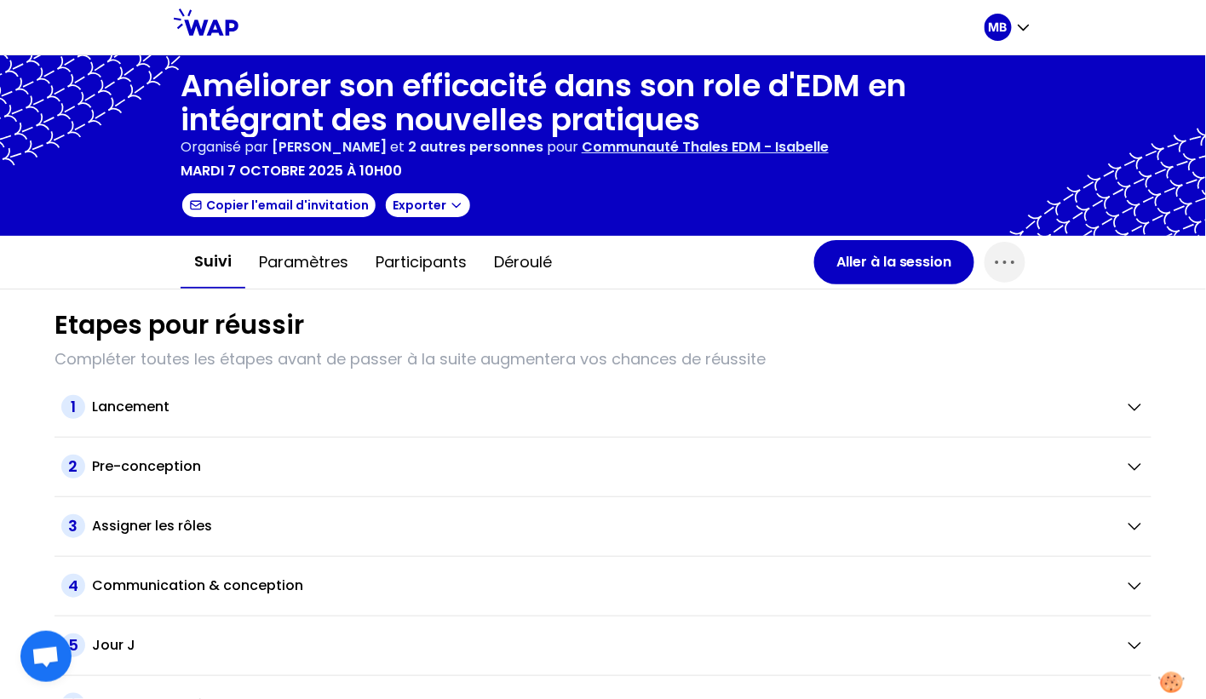
click at [460, 209] on div "Copier l'email d'invitation Exporter" at bounding box center [602, 205] width 845 height 27
click at [450, 209] on icon "button" at bounding box center [457, 205] width 14 height 14
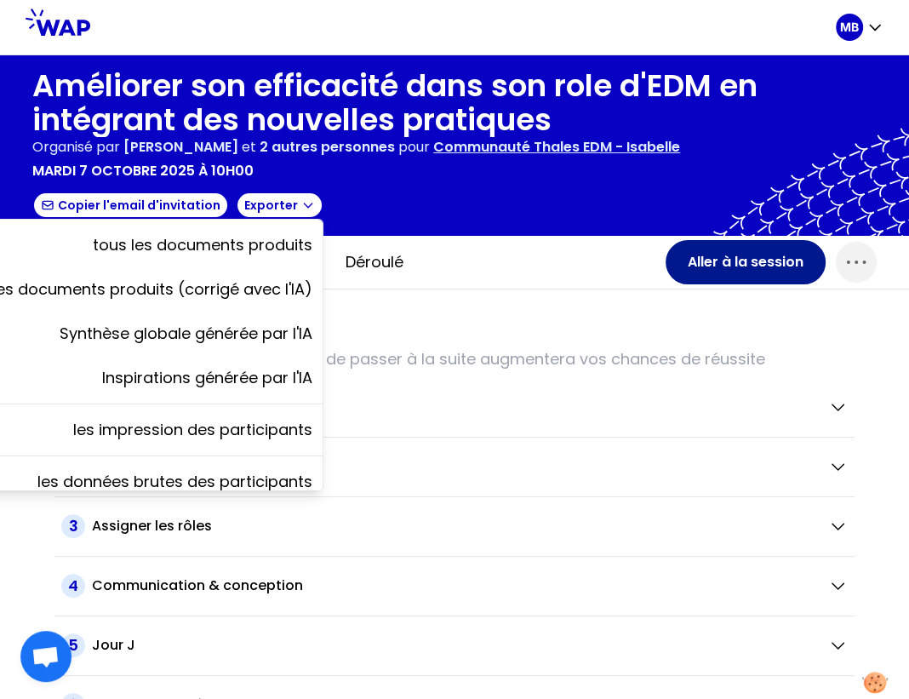
click at [706, 262] on button "Aller à la session" at bounding box center [746, 262] width 160 height 44
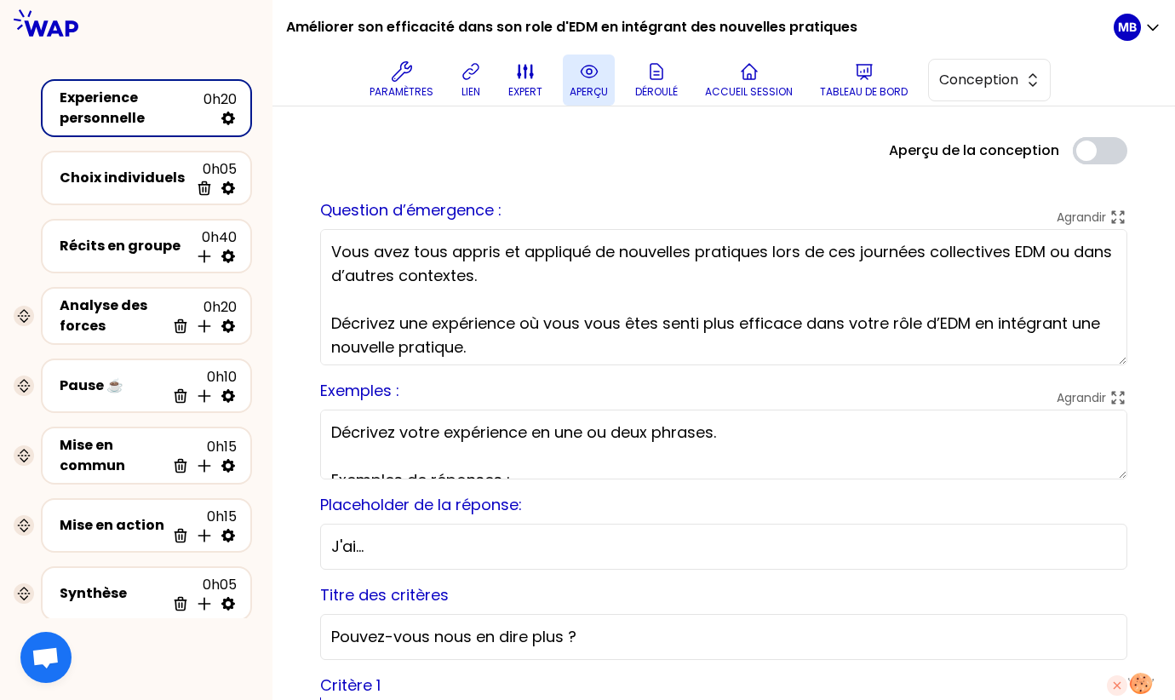
click at [591, 72] on icon at bounding box center [589, 71] width 20 height 20
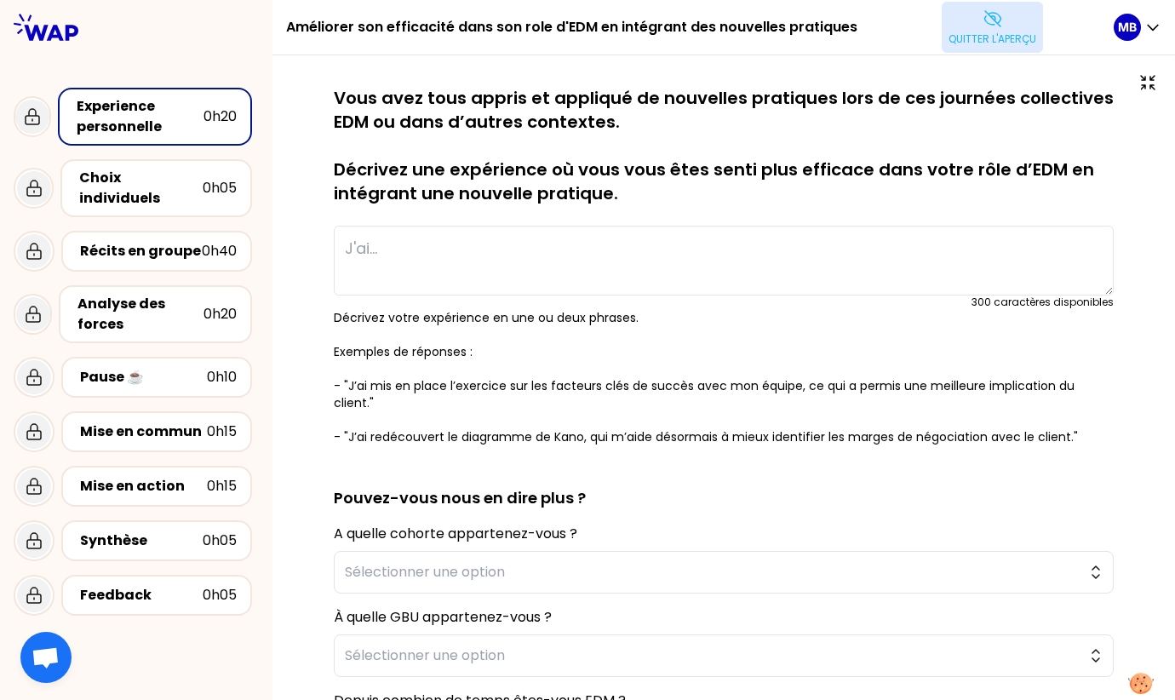
type textarea "J'ai organisé une première réunion d'échanges entre plusieurs interlocuteurs tr…"
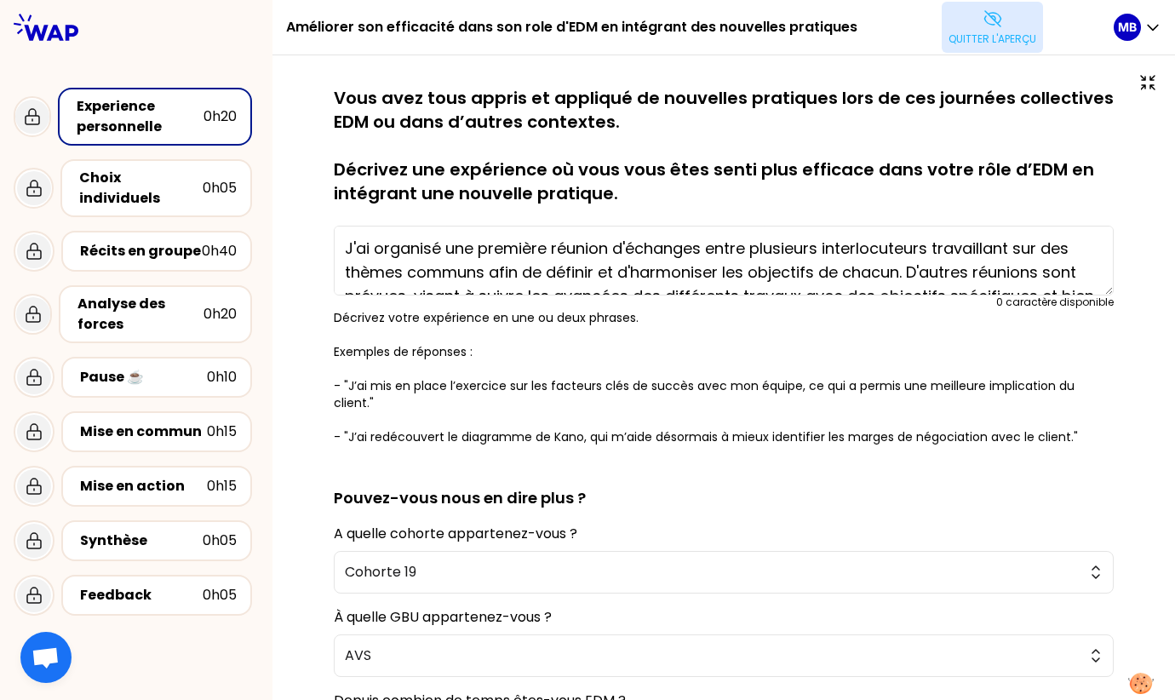
click at [1014, 26] on button "Quitter l'aperçu" at bounding box center [992, 27] width 101 height 51
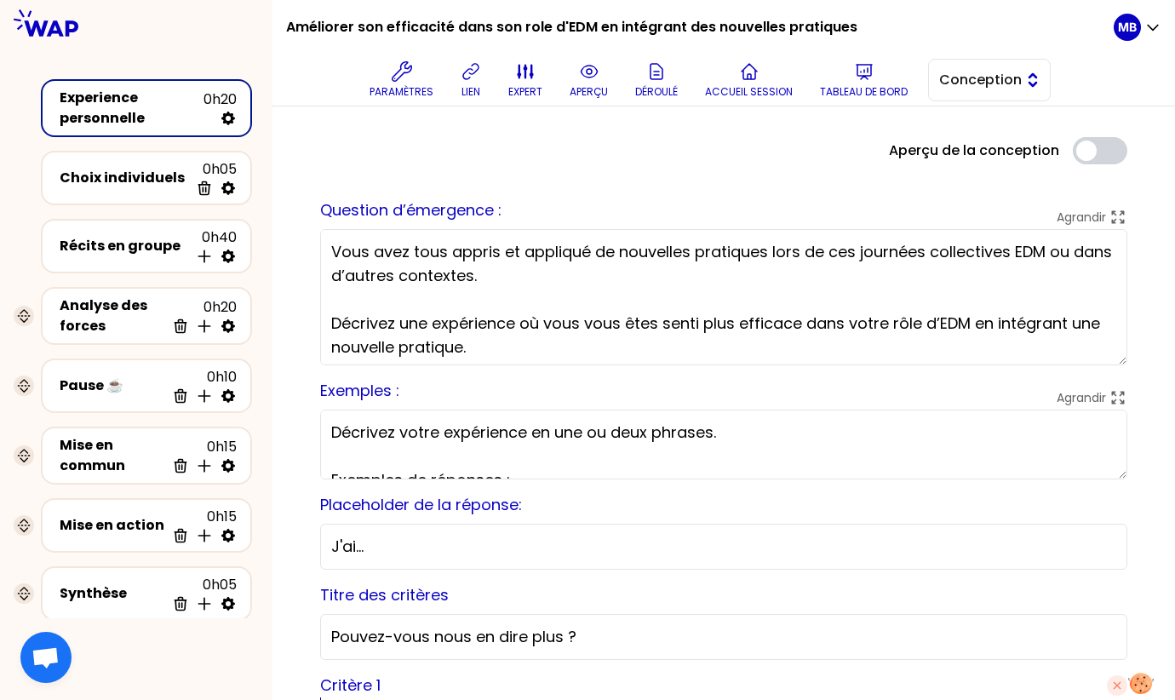
click at [971, 82] on span "Conception" at bounding box center [977, 80] width 77 height 20
click at [964, 140] on span "Facilitation" at bounding box center [999, 150] width 73 height 20
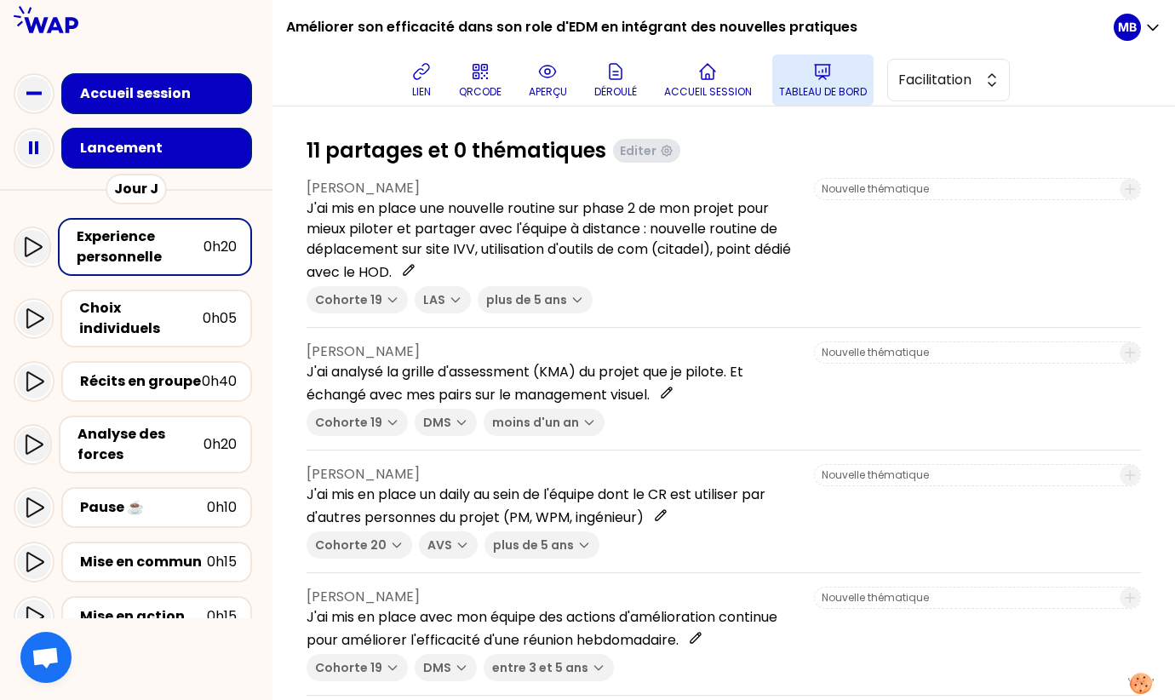
click at [803, 79] on button "Tableau de bord" at bounding box center [822, 79] width 101 height 51
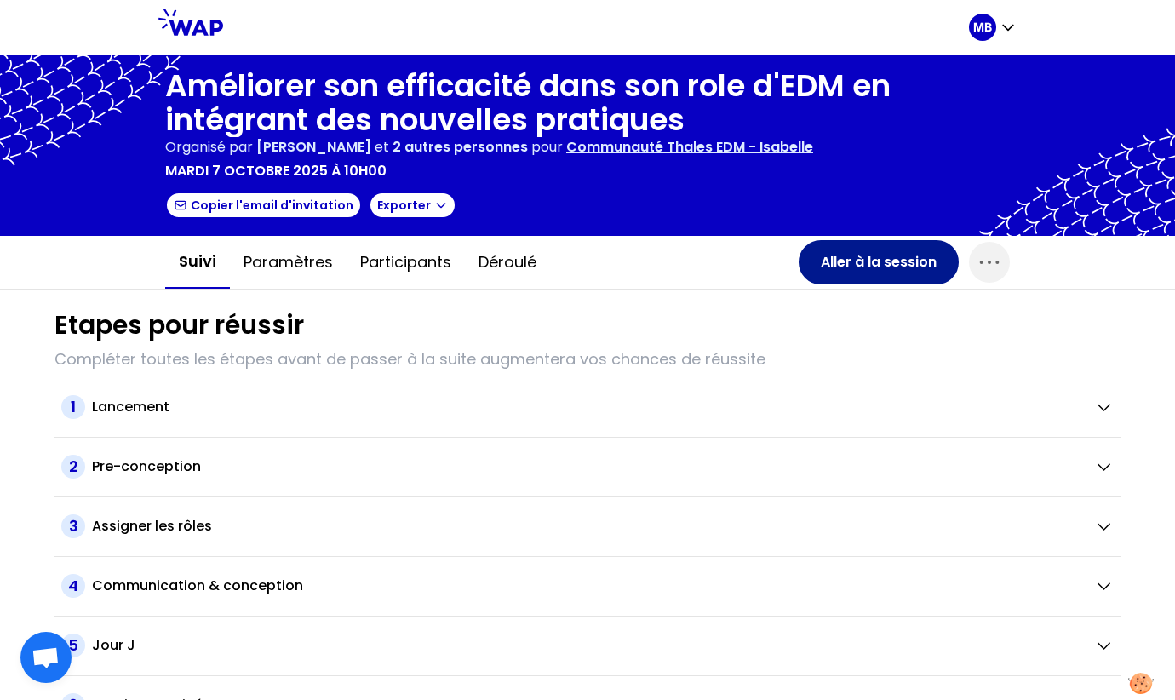
click at [884, 271] on button "Aller à la session" at bounding box center [879, 262] width 160 height 44
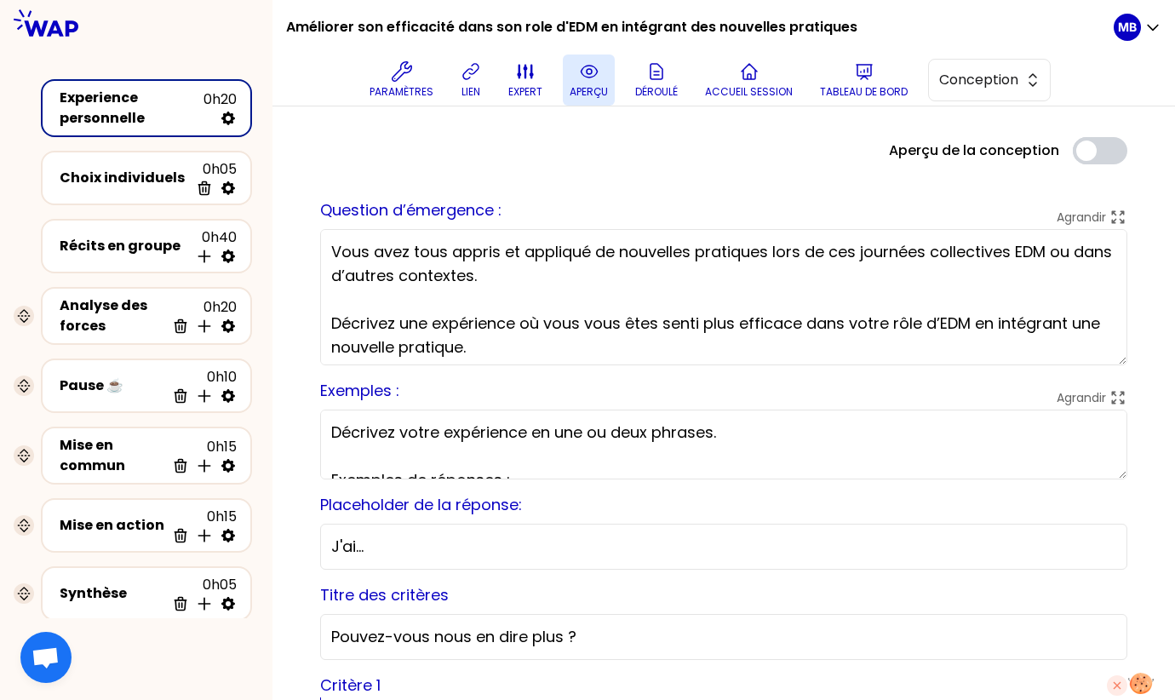
click at [606, 83] on button "aperçu" at bounding box center [589, 79] width 52 height 51
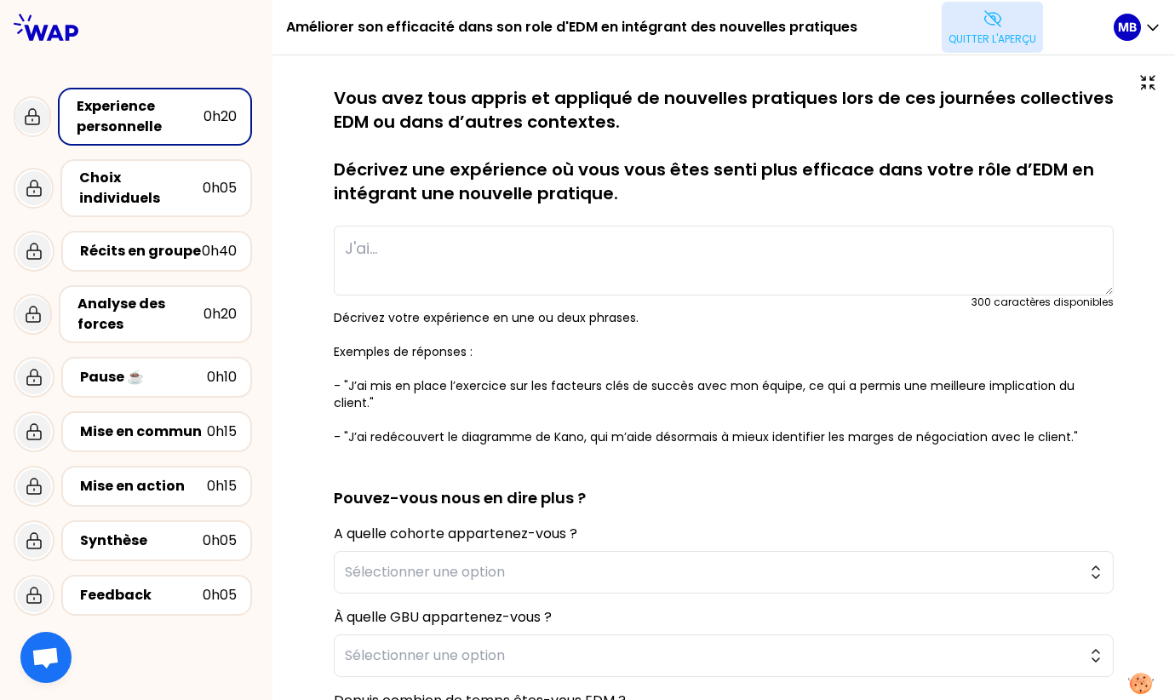
type textarea "J'ai mis en place un daily au sein de l'équipe dont le CR est utiliser par d'au…"
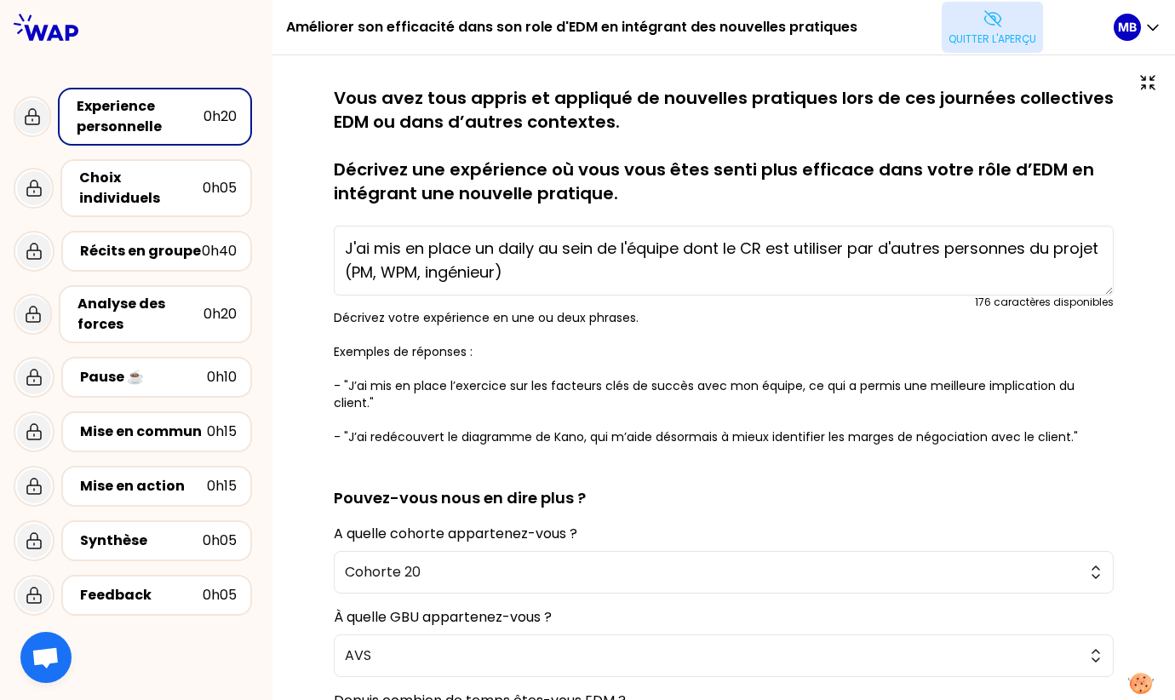
click at [1014, 44] on p "Quitter l'aperçu" at bounding box center [992, 39] width 88 height 14
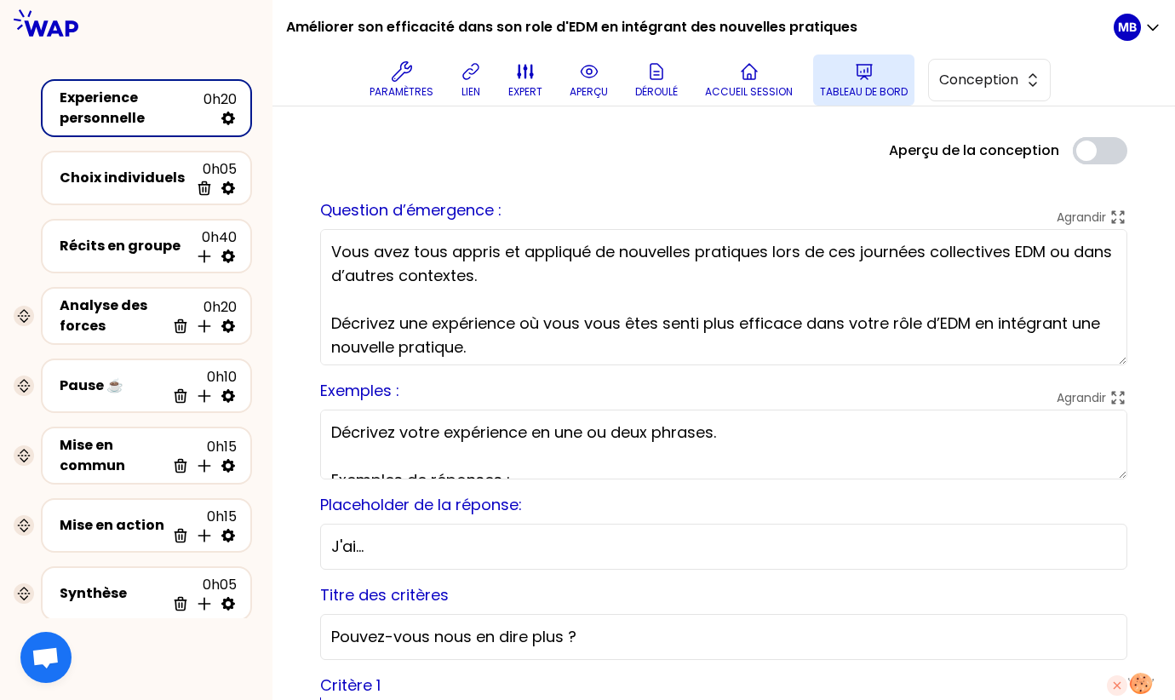
click at [853, 83] on button "Tableau de bord" at bounding box center [863, 79] width 101 height 51
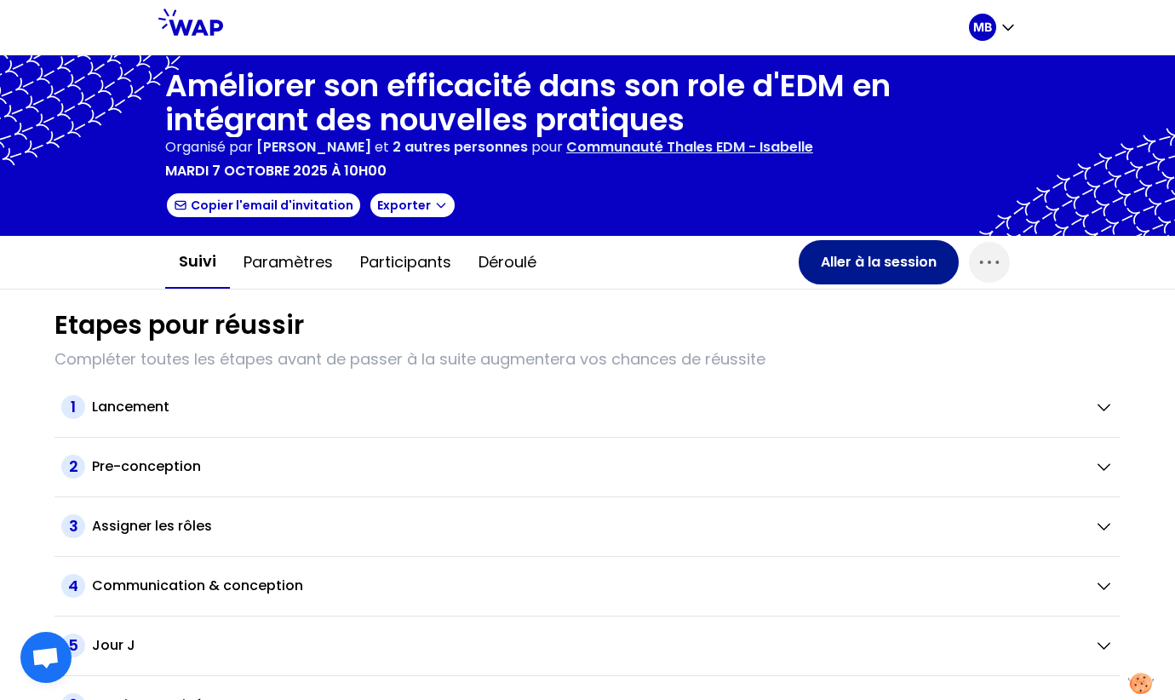
click at [882, 249] on button "Aller à la session" at bounding box center [879, 262] width 160 height 44
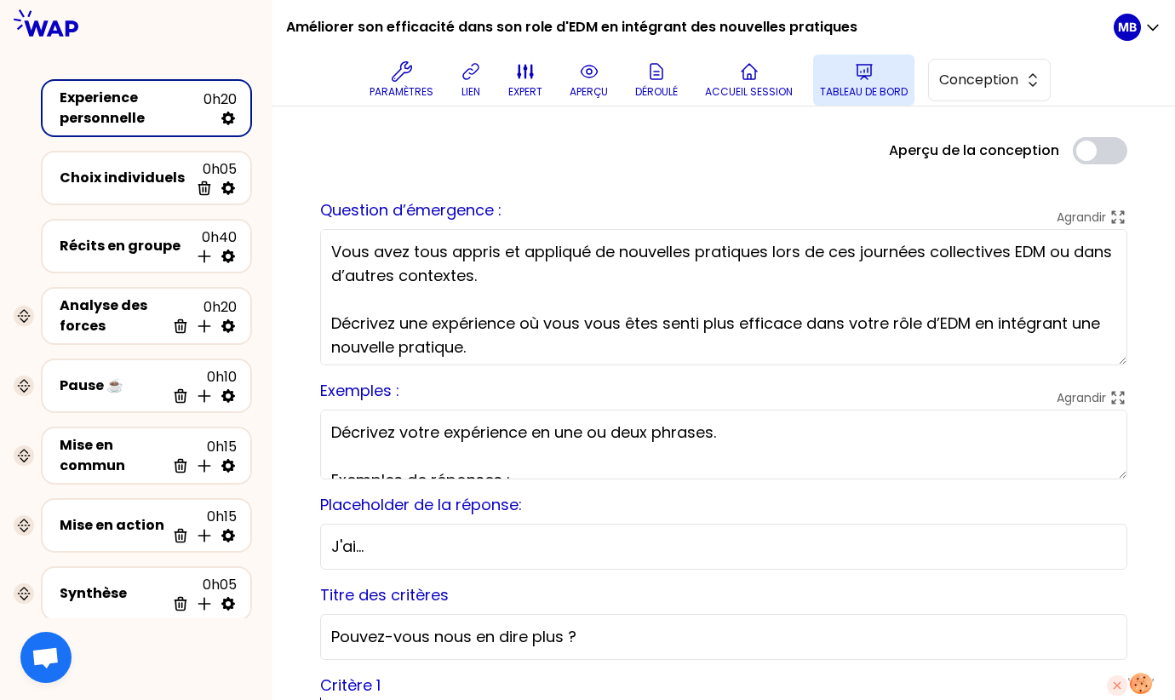
click at [853, 83] on button "Tableau de bord" at bounding box center [863, 79] width 101 height 51
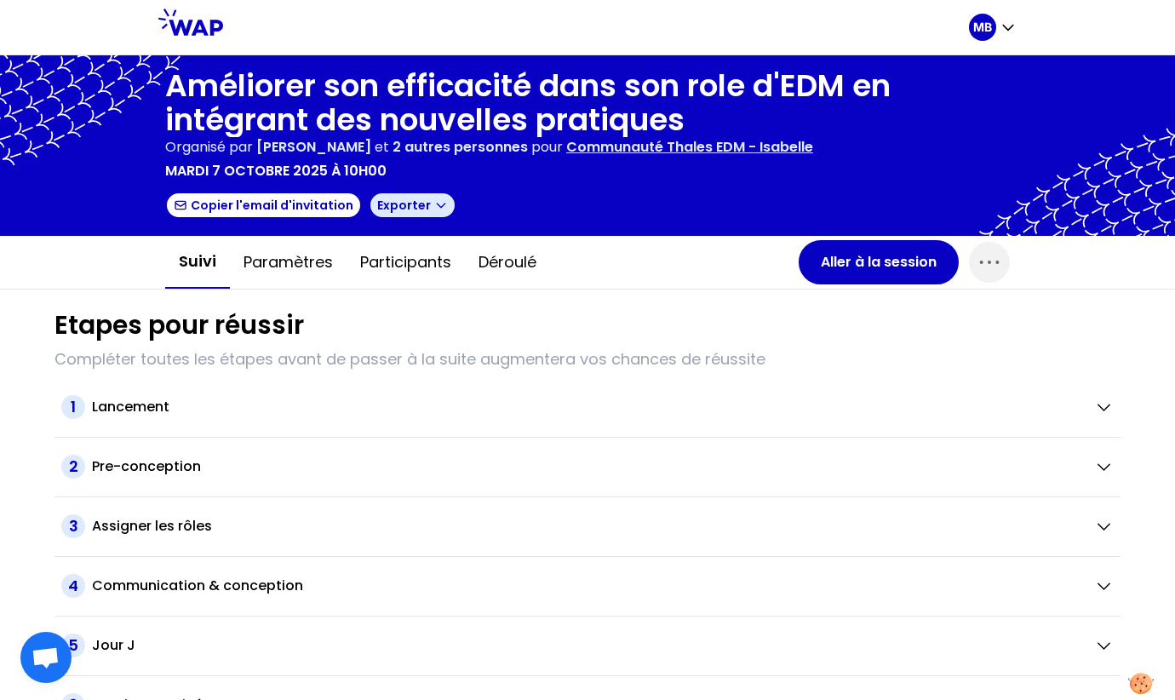
click at [434, 203] on icon "button" at bounding box center [441, 205] width 14 height 14
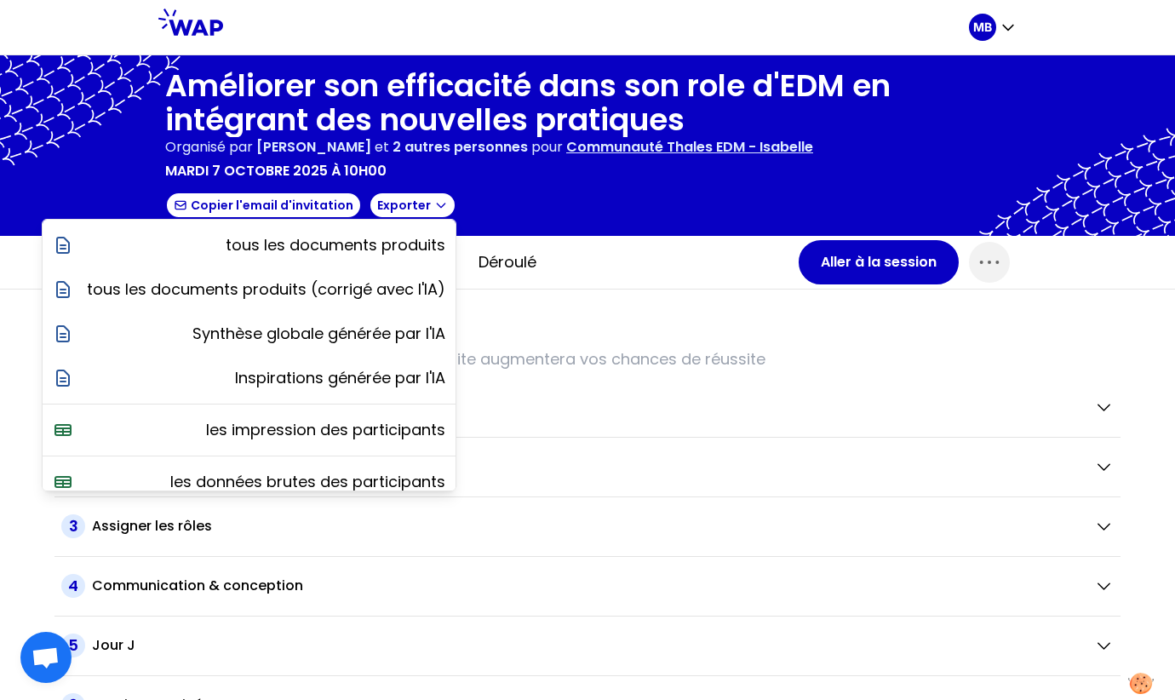
click at [533, 306] on div "Etapes pour réussir Compléter toutes les étapes avant de passer à la suite augm…" at bounding box center [587, 512] width 1093 height 446
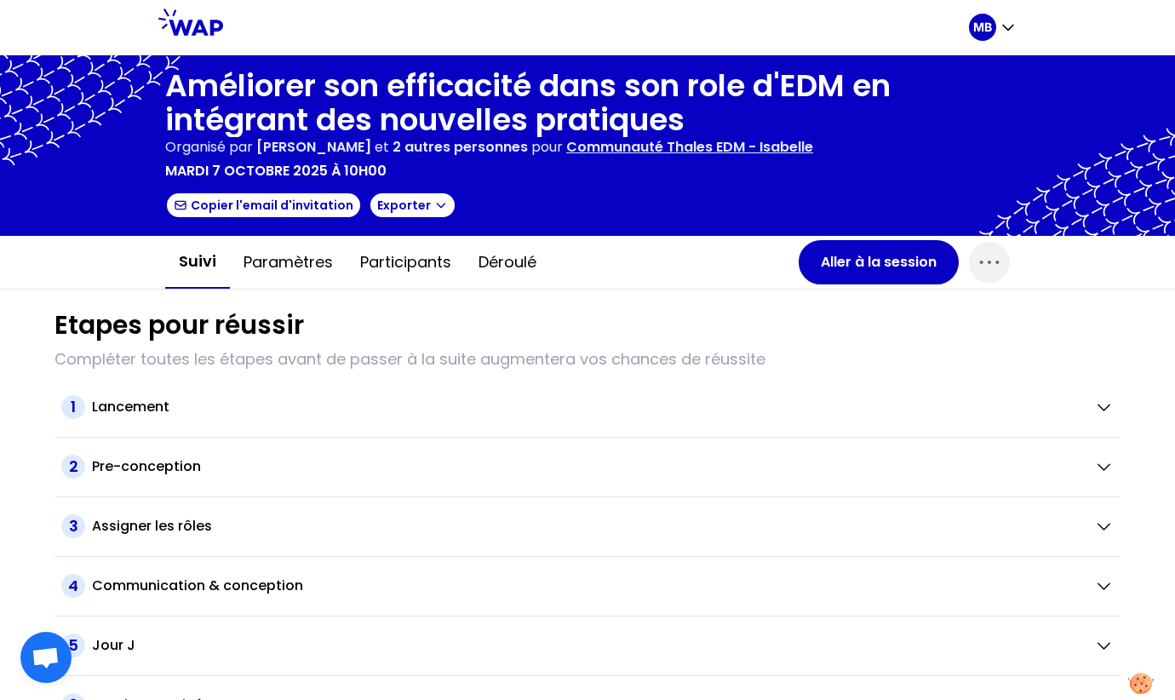
click at [1171, 255] on div "Suivi Paramètres Participants Déroulé Aller à la session" at bounding box center [587, 263] width 1175 height 54
drag, startPoint x: 1171, startPoint y: 255, endPoint x: 1367, endPoint y: 255, distance: 195.8
click at [1175, 255] on html "MB Améliorer son efficacité dans son role d'EDM en intégrant des nouvelles prat…" at bounding box center [587, 350] width 1175 height 700
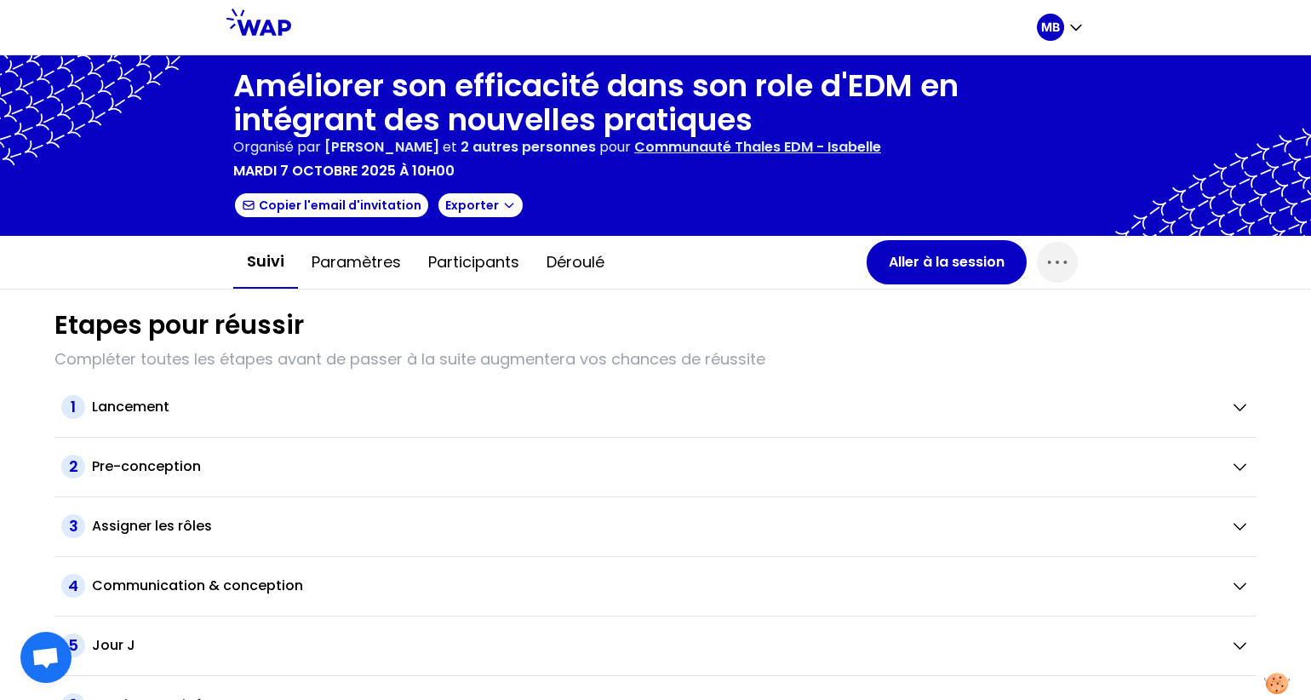
click at [510, 198] on div "Exporter" at bounding box center [481, 205] width 88 height 27
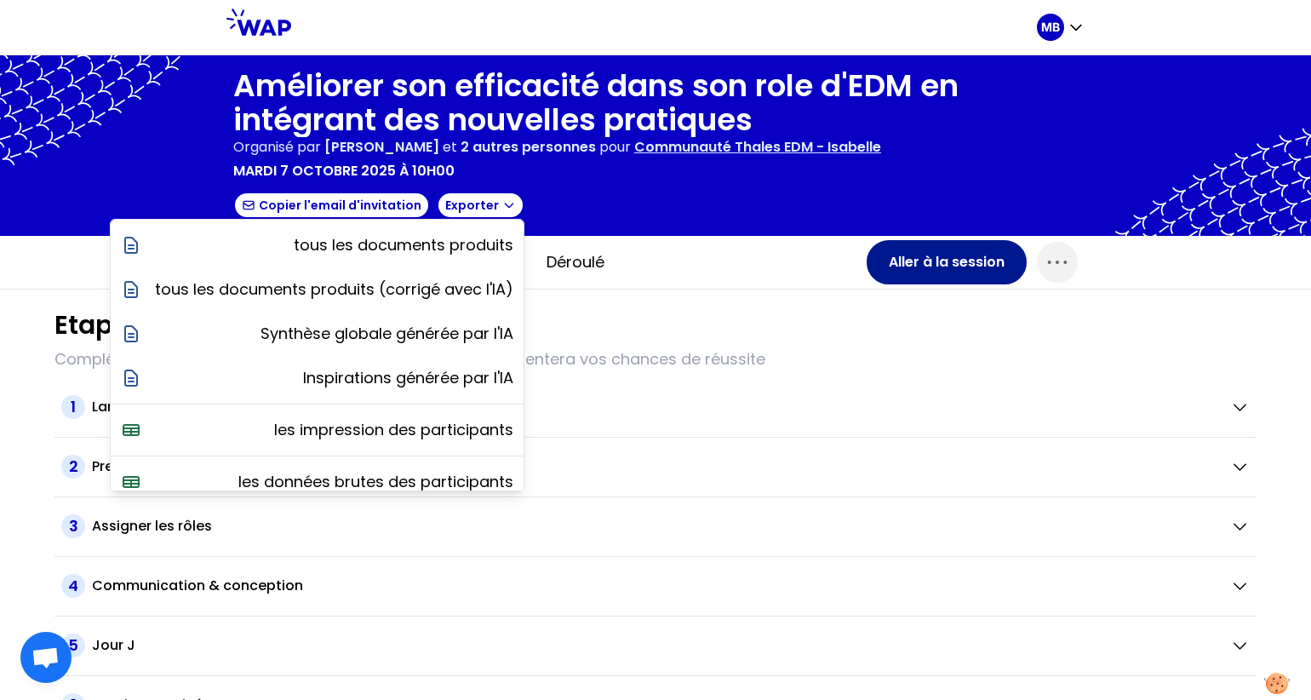
click at [911, 262] on button "Aller à la session" at bounding box center [947, 262] width 160 height 44
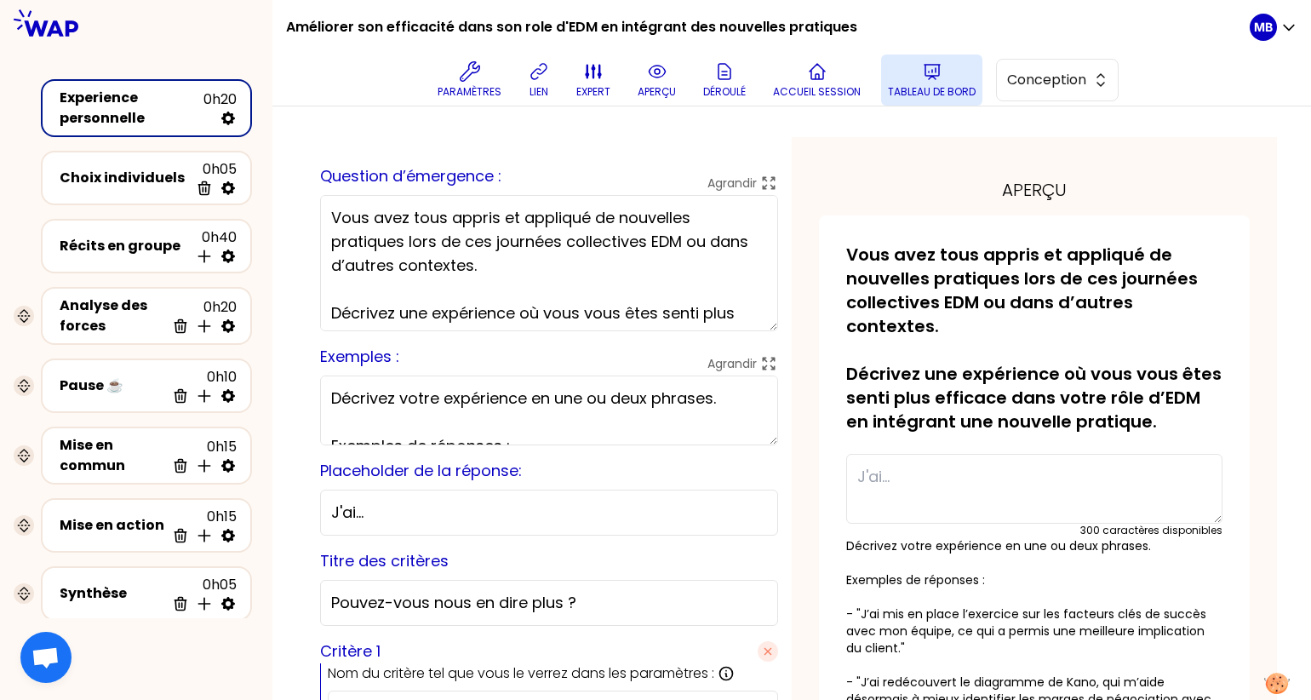
click at [939, 91] on p "Tableau de bord" at bounding box center [932, 92] width 88 height 14
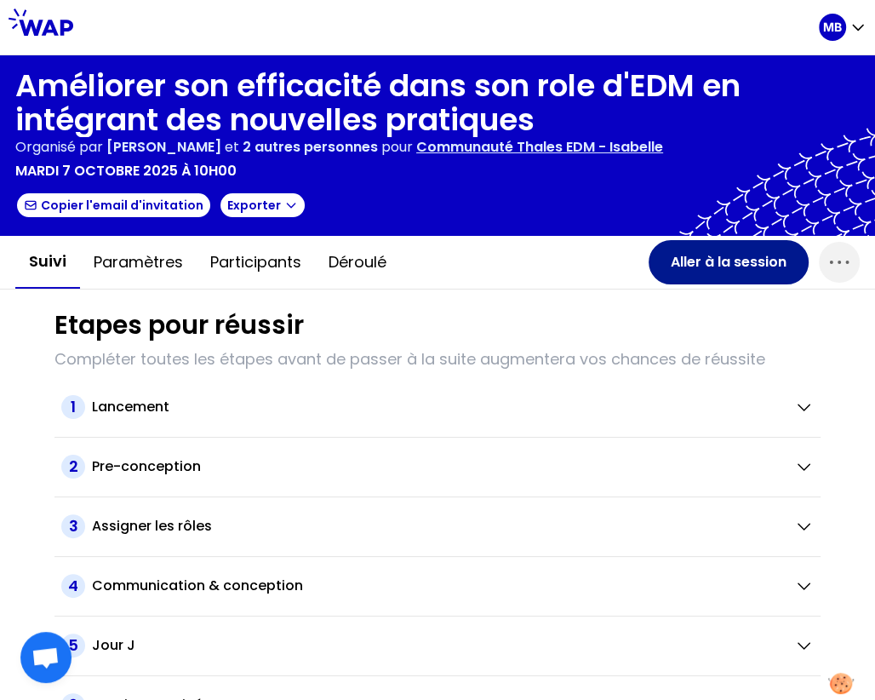
click at [679, 254] on button "Aller à la session" at bounding box center [729, 262] width 160 height 44
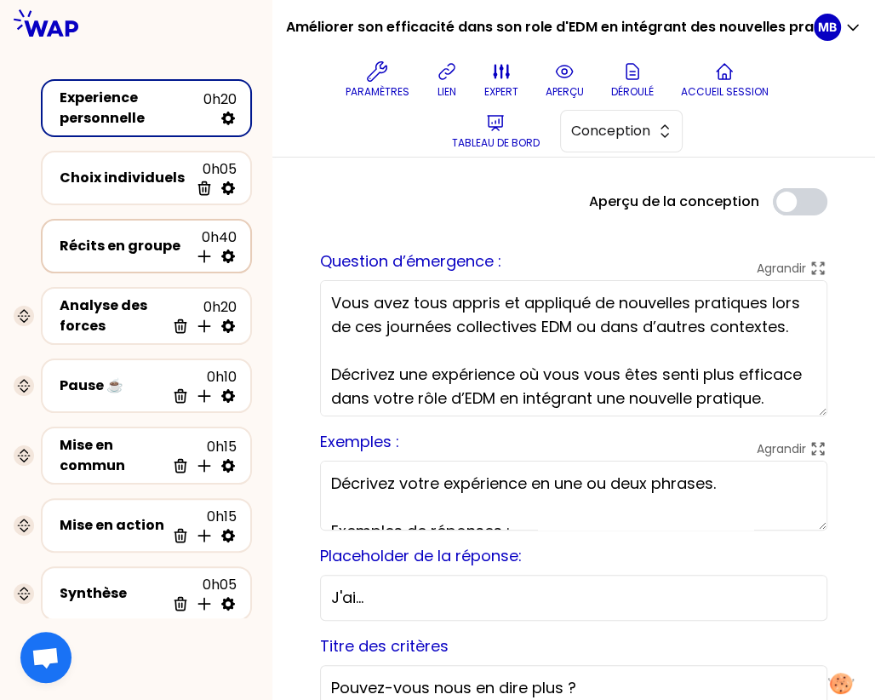
click at [123, 241] on div "Récits en groupe" at bounding box center [124, 246] width 129 height 20
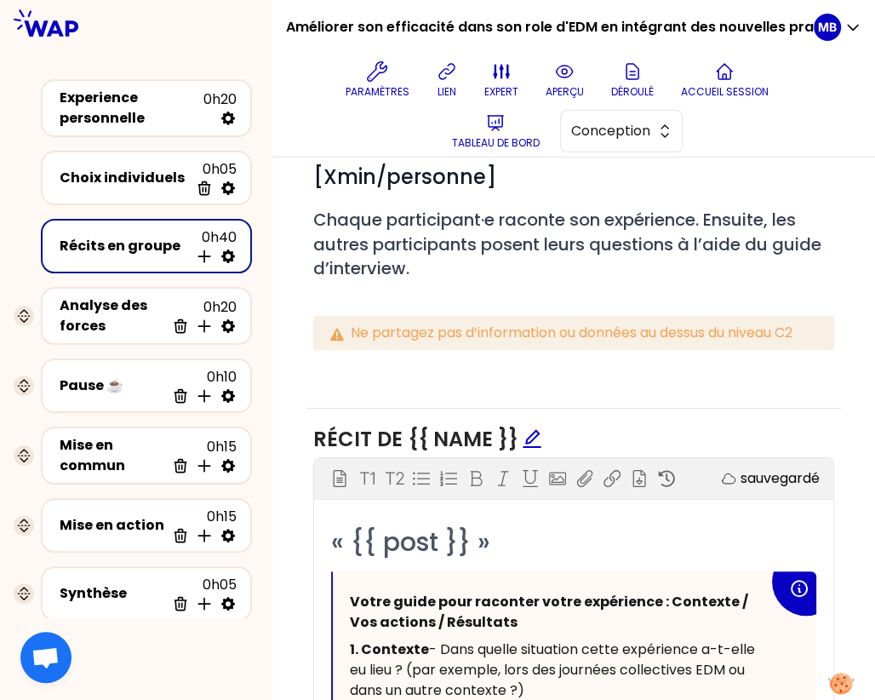
scroll to position [579, 0]
